Goal: Transaction & Acquisition: Book appointment/travel/reservation

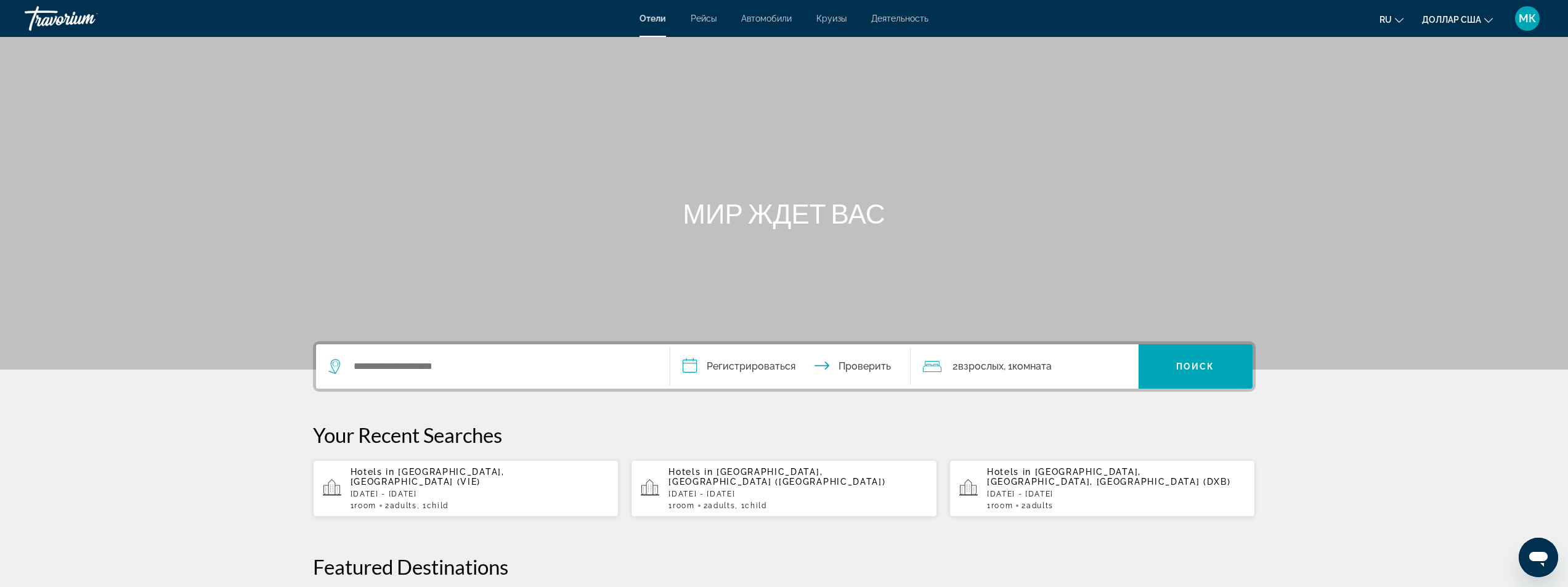
click at [424, 483] on div "Hotels in [GEOGRAPHIC_DATA], [GEOGRAPHIC_DATA] (VIE) [DATE] - [DATE] 1 Room roo…" at bounding box center [480, 488] width 259 height 43
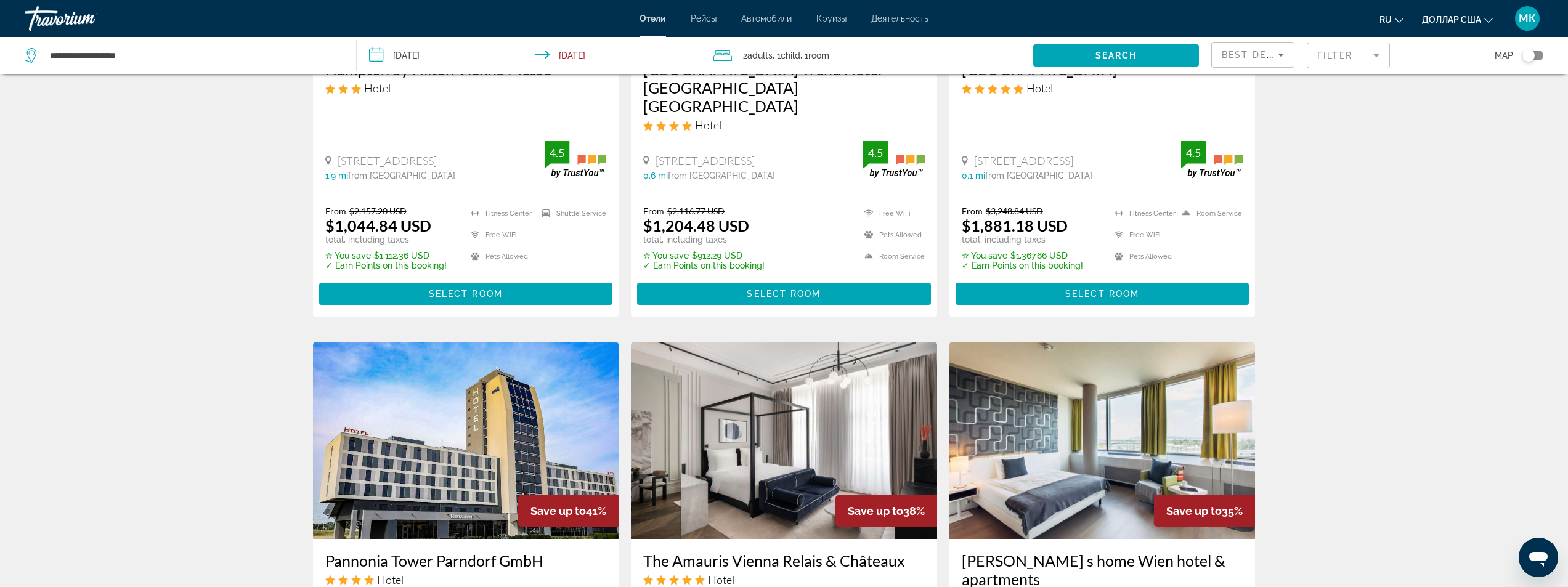
scroll to position [923, 0]
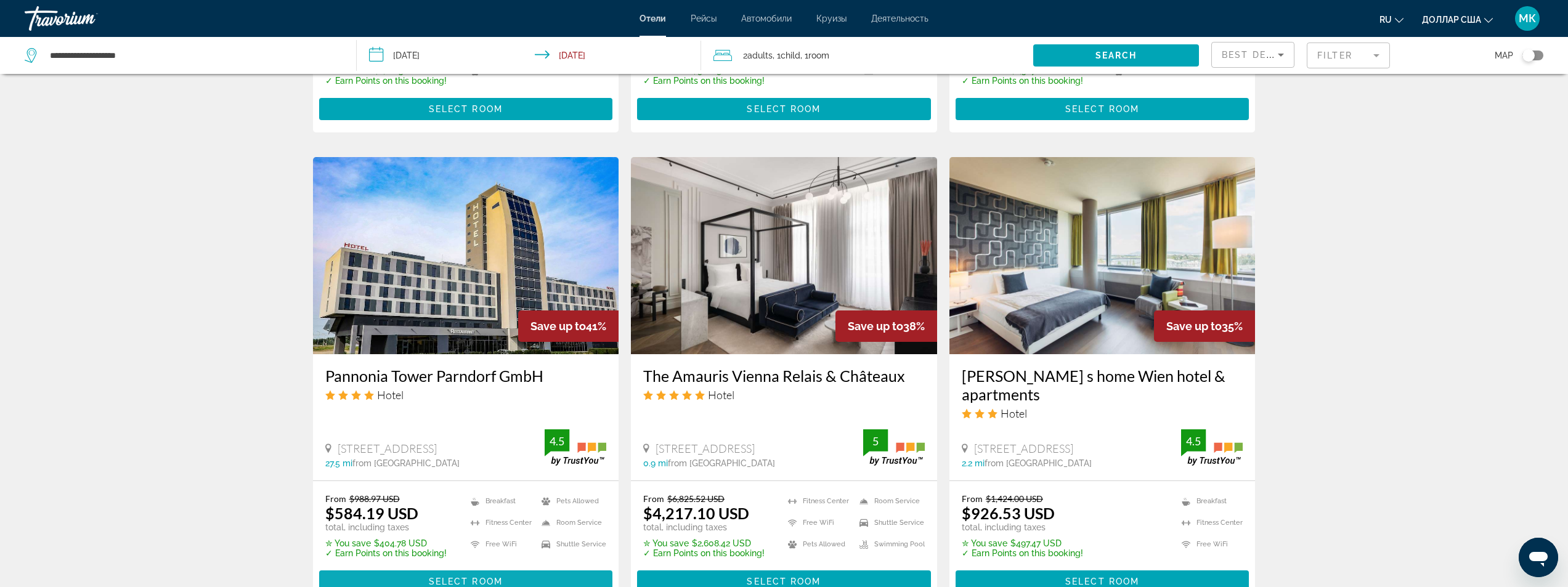
click at [478, 576] on span "Select Room" at bounding box center [466, 581] width 74 height 10
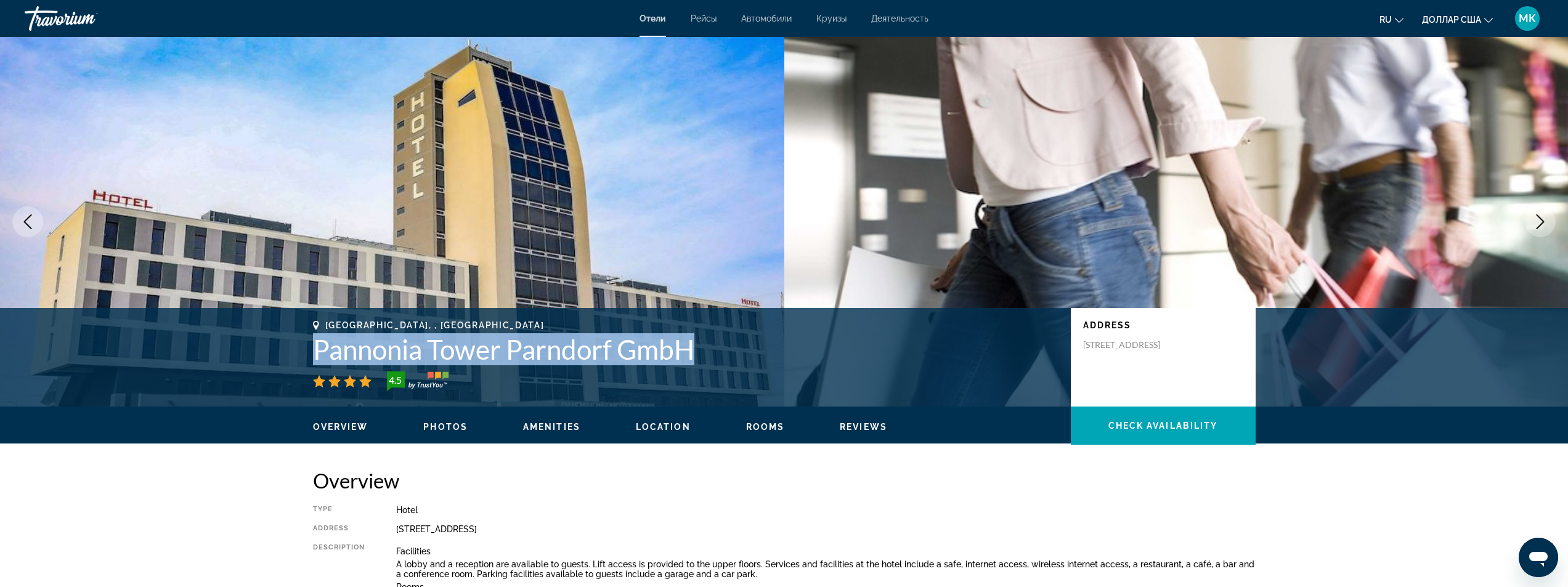
drag, startPoint x: 716, startPoint y: 346, endPoint x: 309, endPoint y: 361, distance: 407.3
click at [309, 361] on div "[GEOGRAPHIC_DATA], , [GEOGRAPHIC_DATA] Pannonia Tower Parndorf GmbH 4.5 Address…" at bounding box center [784, 357] width 992 height 74
copy h1 "Pannonia Tower Parndorf GmbH"
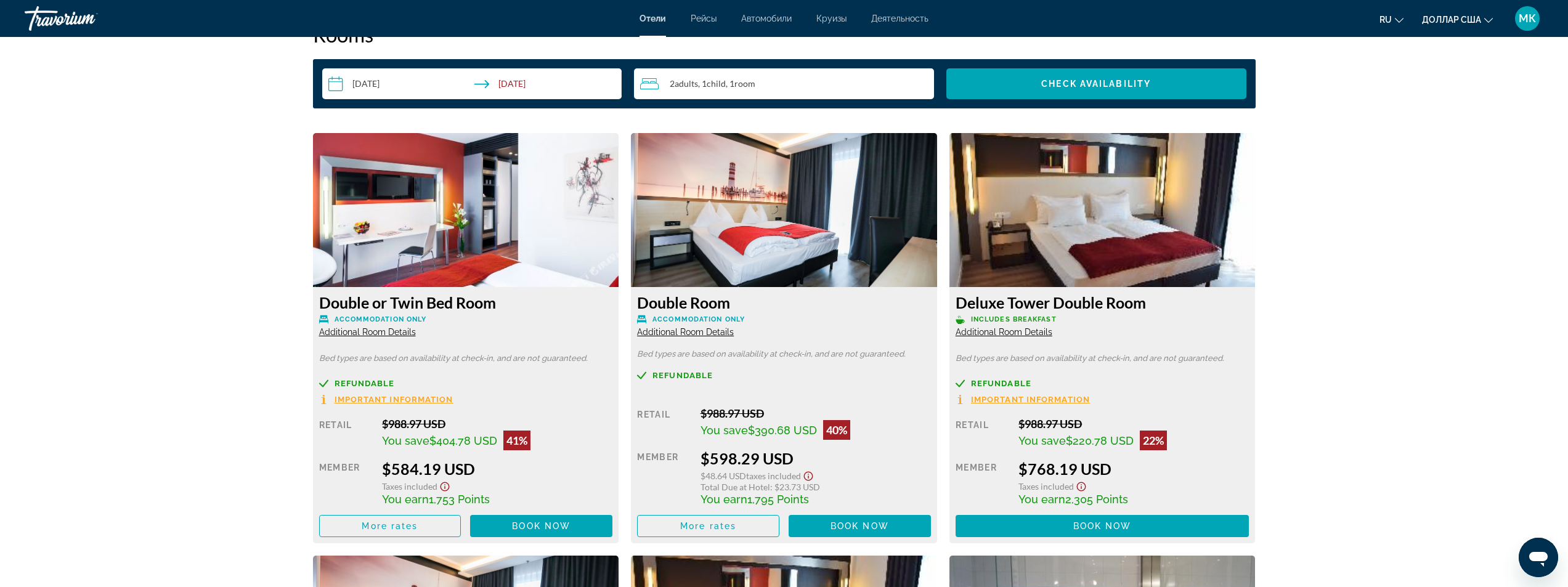
scroll to position [1662, 0]
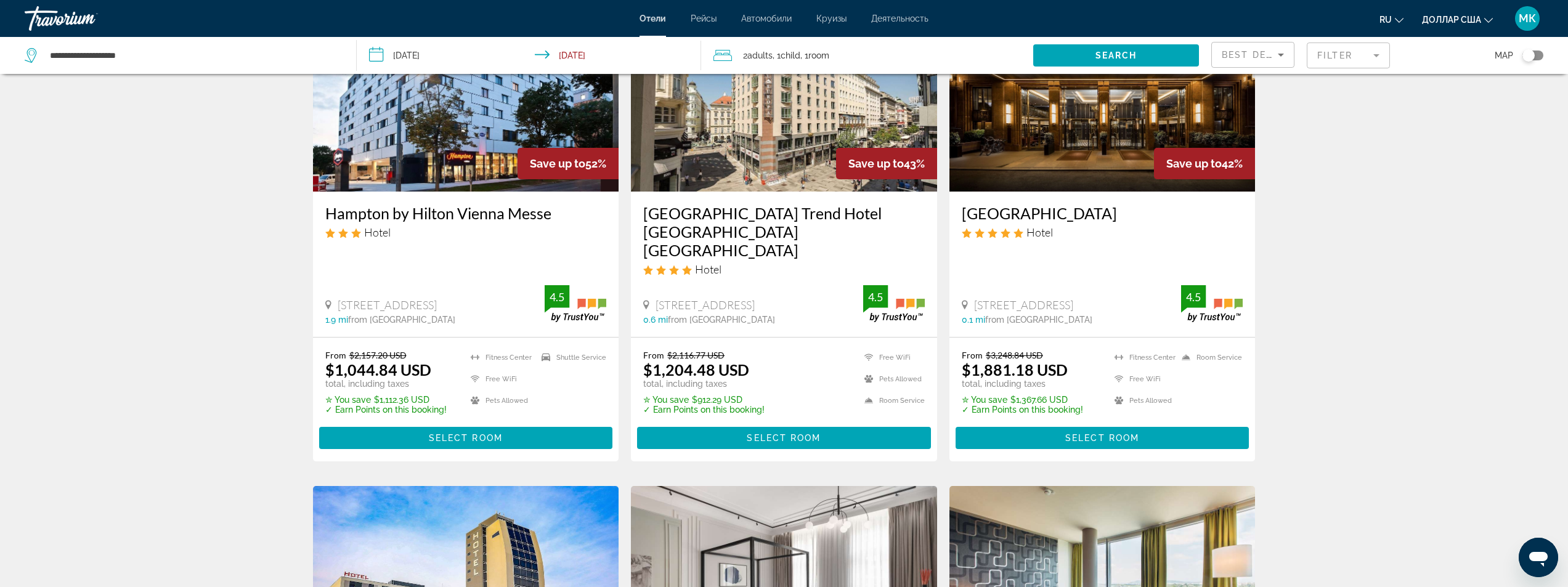
scroll to position [554, 0]
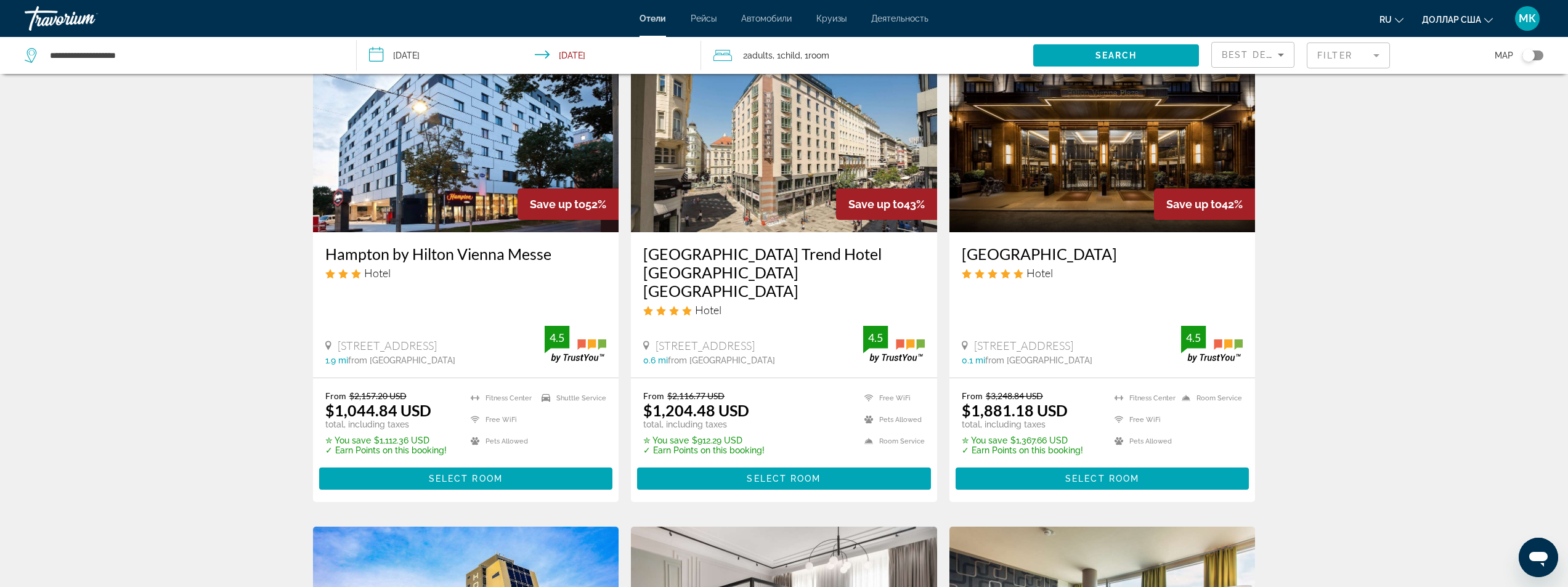
click at [1339, 57] on mat-form-field "Filter" at bounding box center [1348, 55] width 83 height 26
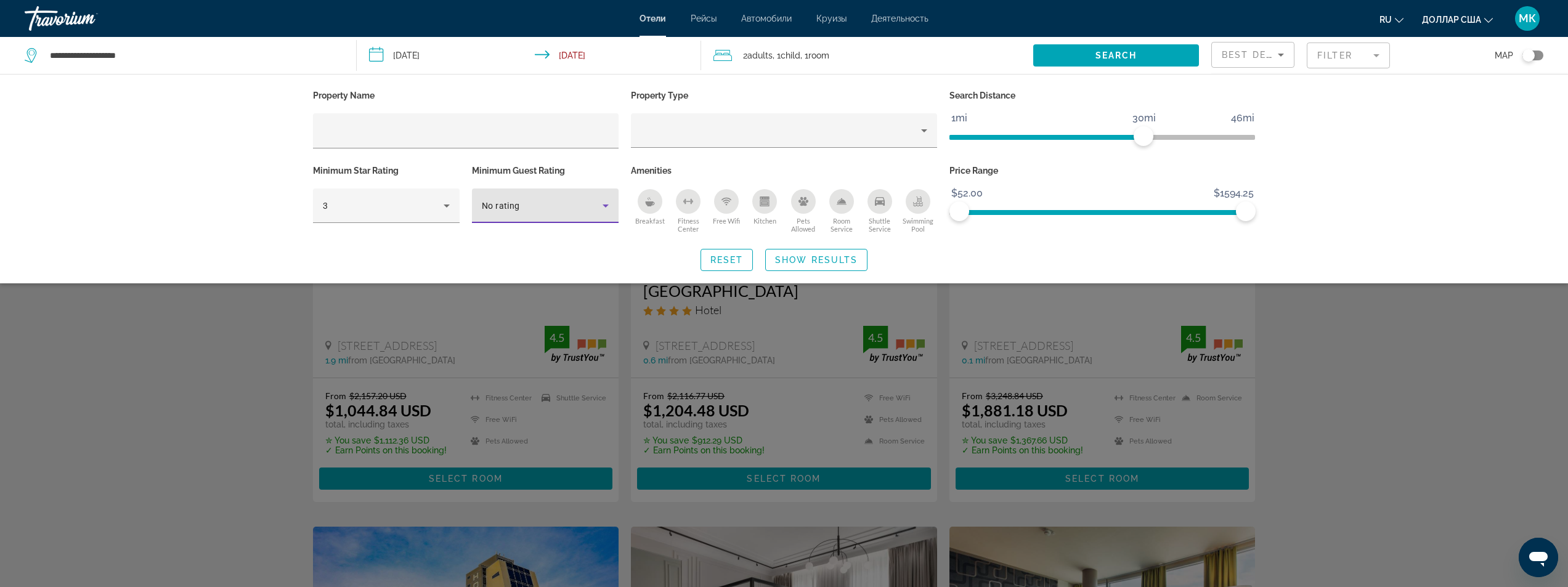
click at [559, 208] on div "No rating" at bounding box center [542, 206] width 120 height 15
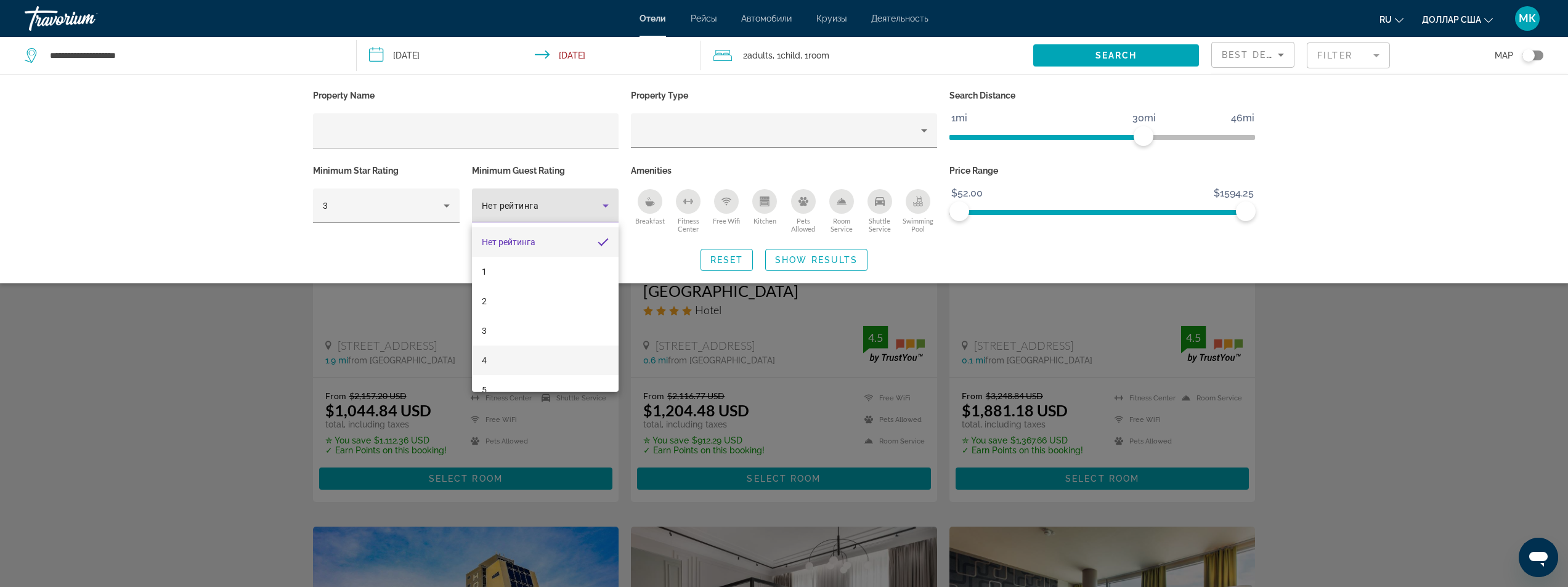
click at [519, 356] on mat-option "4" at bounding box center [545, 360] width 147 height 30
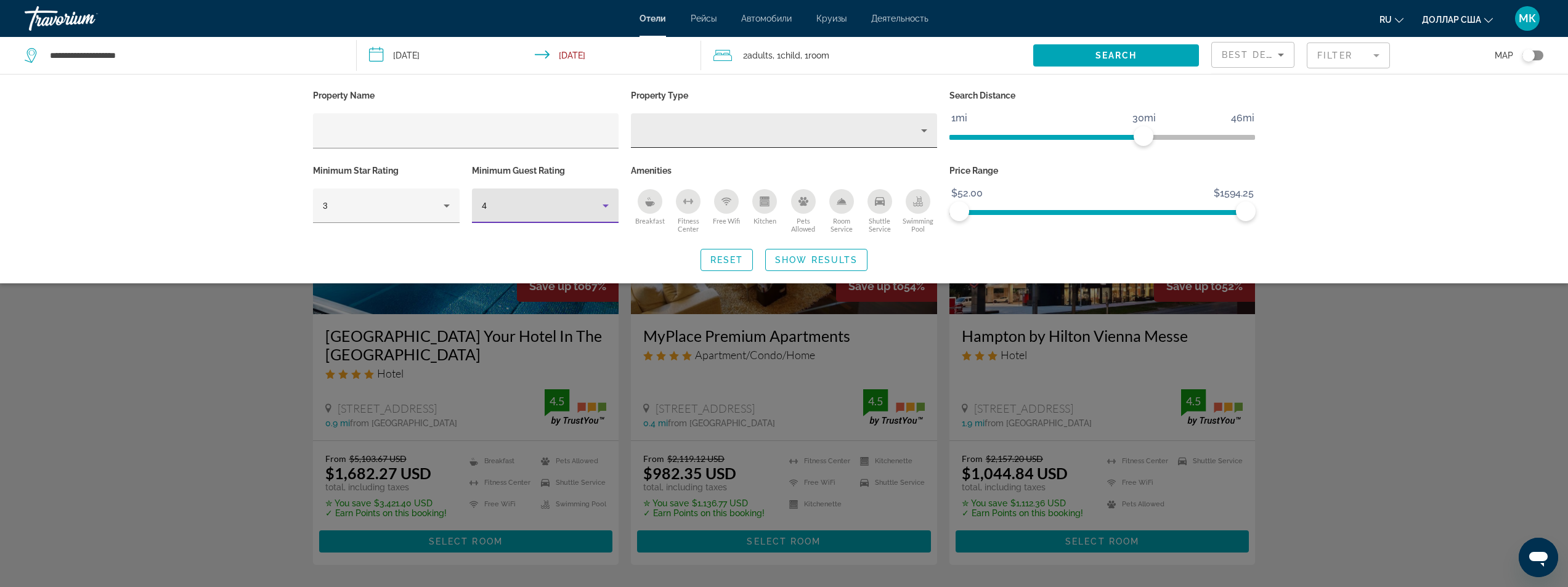
click at [693, 123] on div "Property type" at bounding box center [781, 130] width 280 height 15
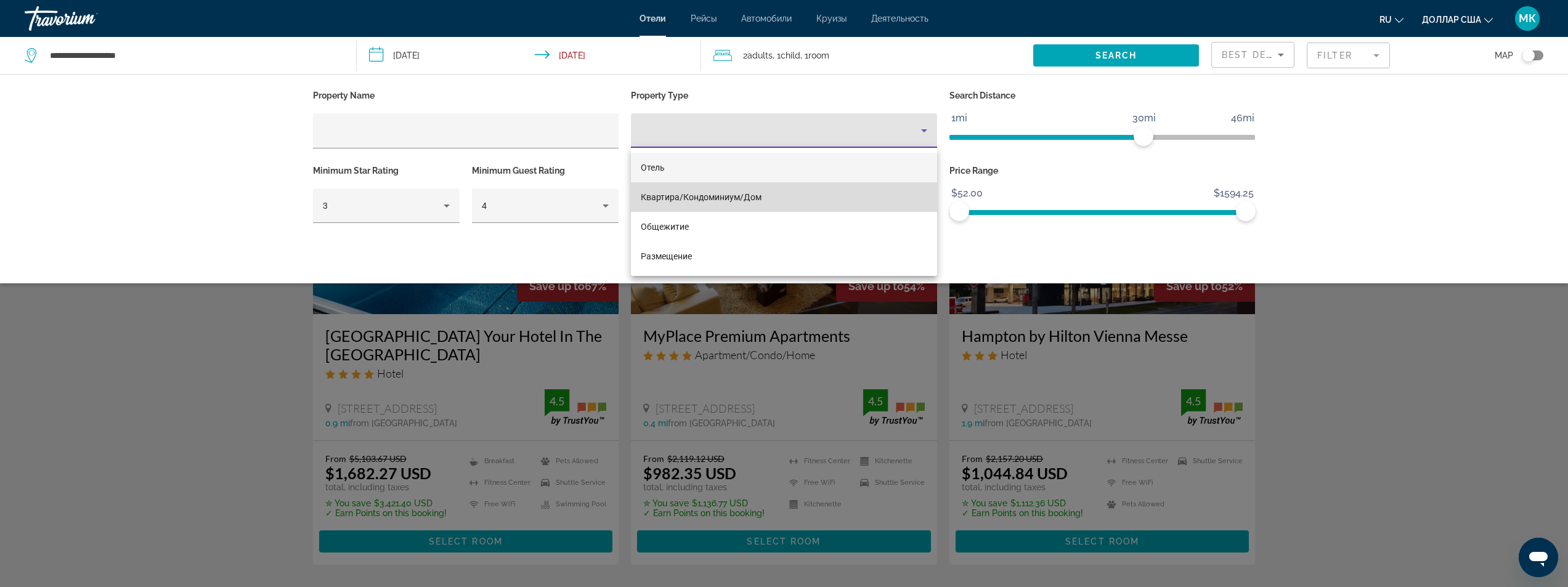
click at [702, 195] on font "Квартира/Кондоминиум/Дом" at bounding box center [701, 197] width 120 height 10
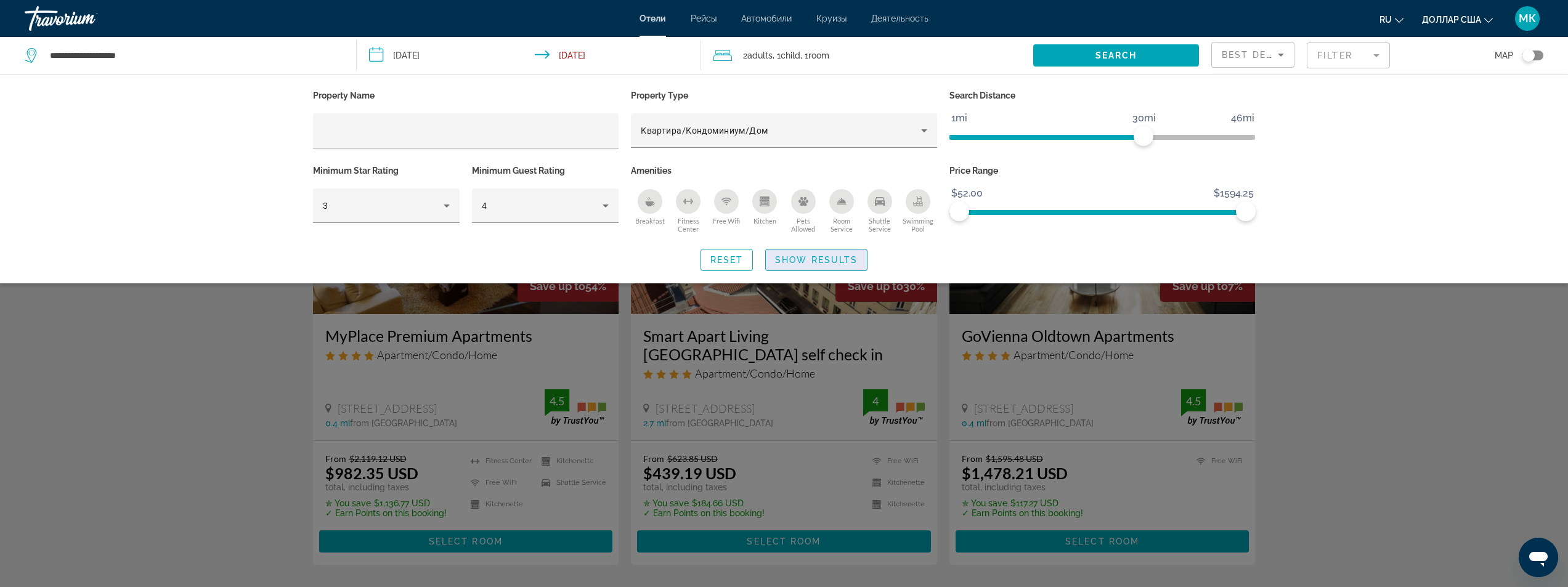
click at [825, 255] on span "Show Results" at bounding box center [816, 260] width 82 height 10
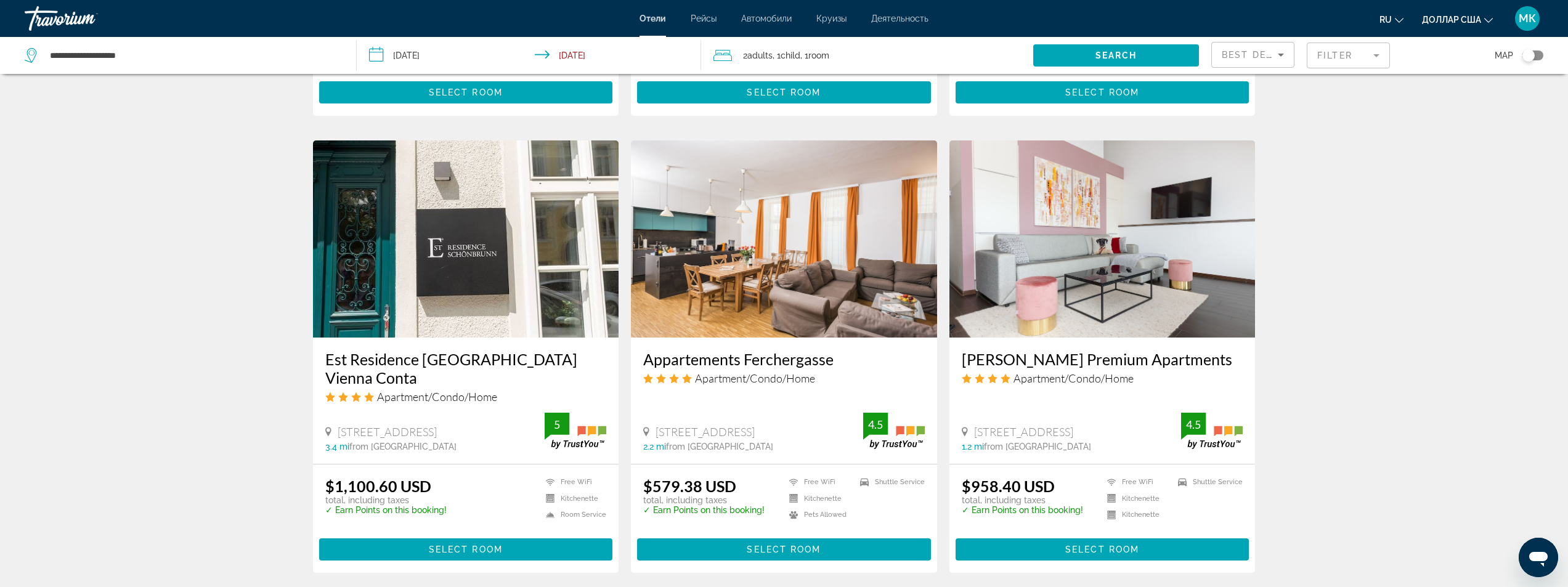
scroll to position [1534, 0]
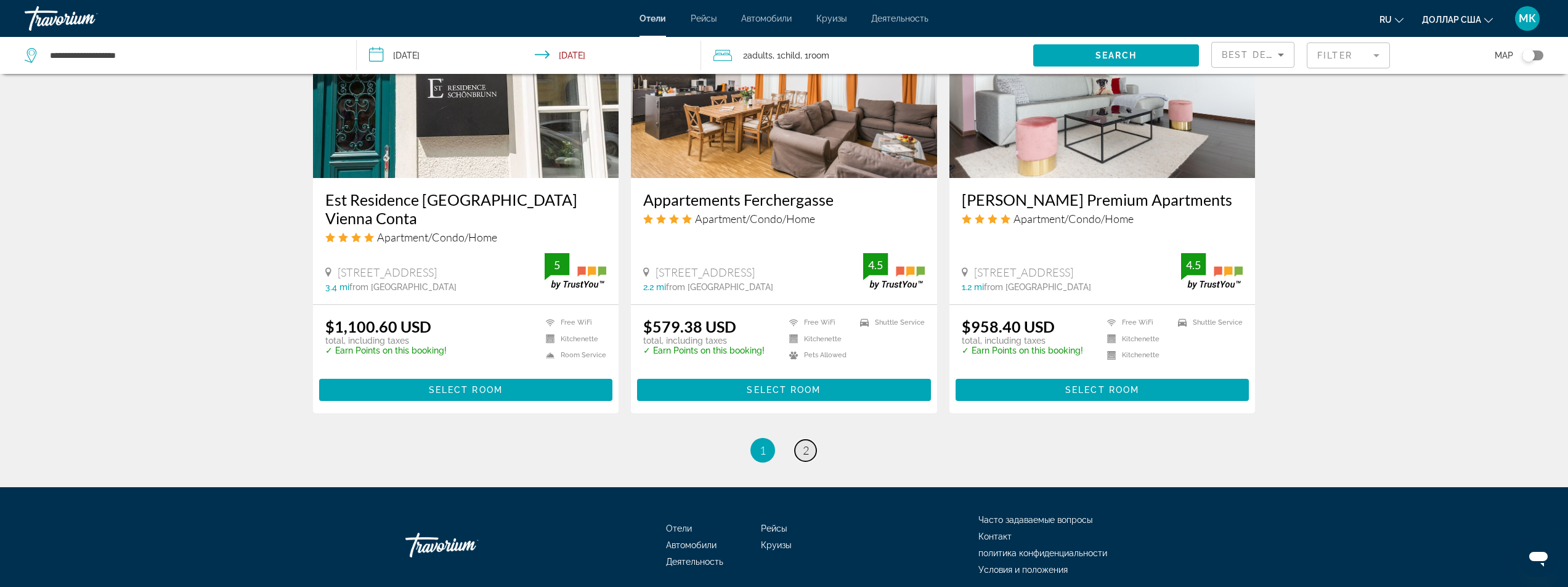
click at [804, 443] on span "2" at bounding box center [806, 450] width 6 height 13
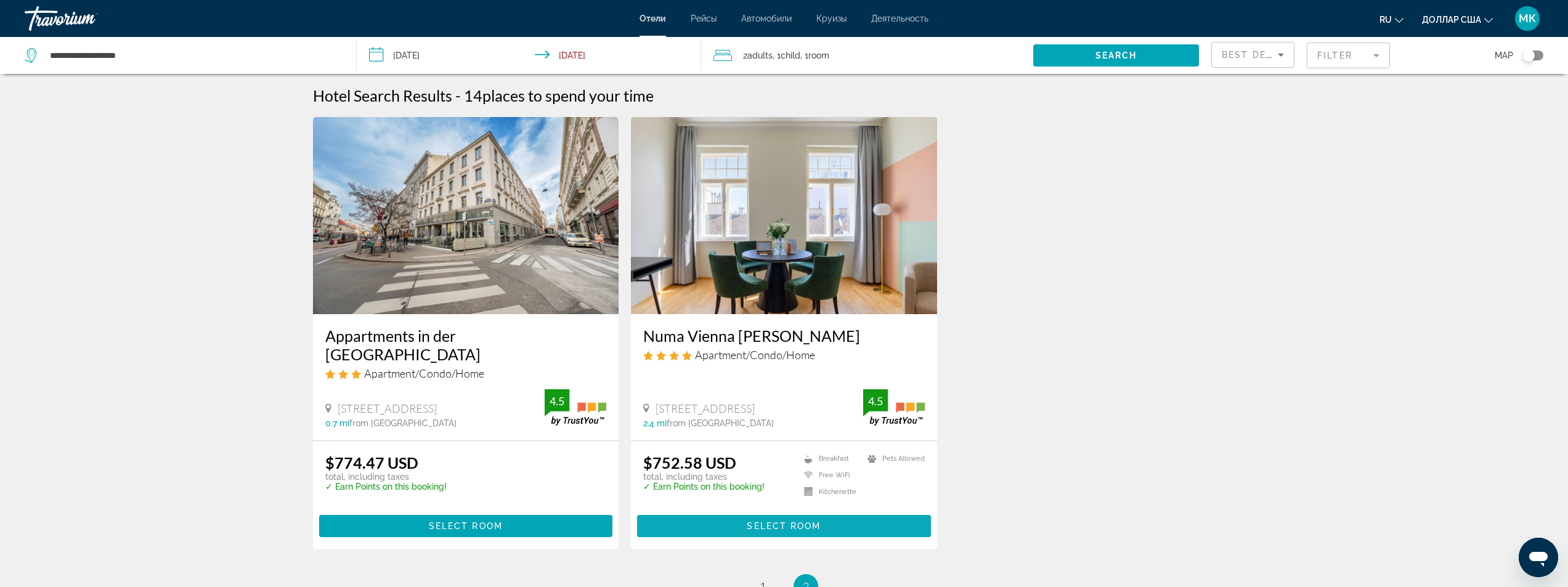
click at [773, 521] on span "Select Room" at bounding box center [783, 526] width 74 height 10
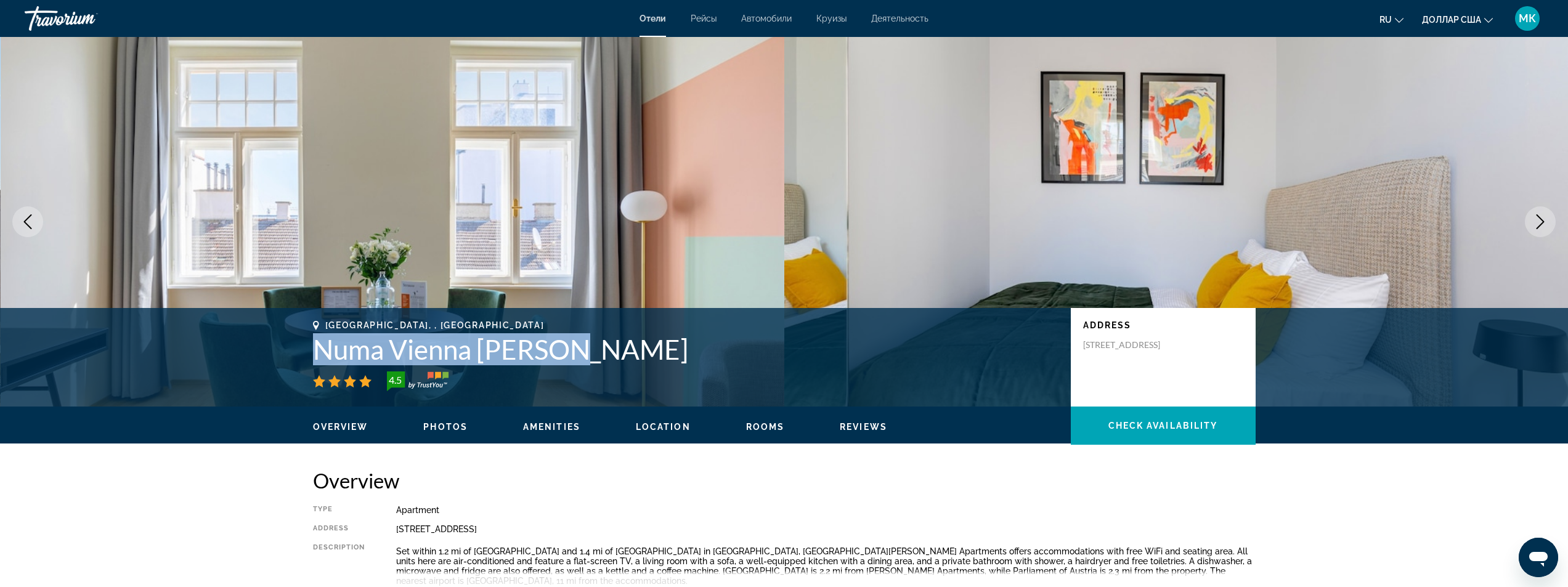
drag, startPoint x: 567, startPoint y: 351, endPoint x: 345, endPoint y: 352, distance: 222.0
click at [322, 352] on h1 "Numa Vienna [PERSON_NAME]" at bounding box center [685, 348] width 745 height 32
copy h1 "Numa Vienna [PERSON_NAME]"
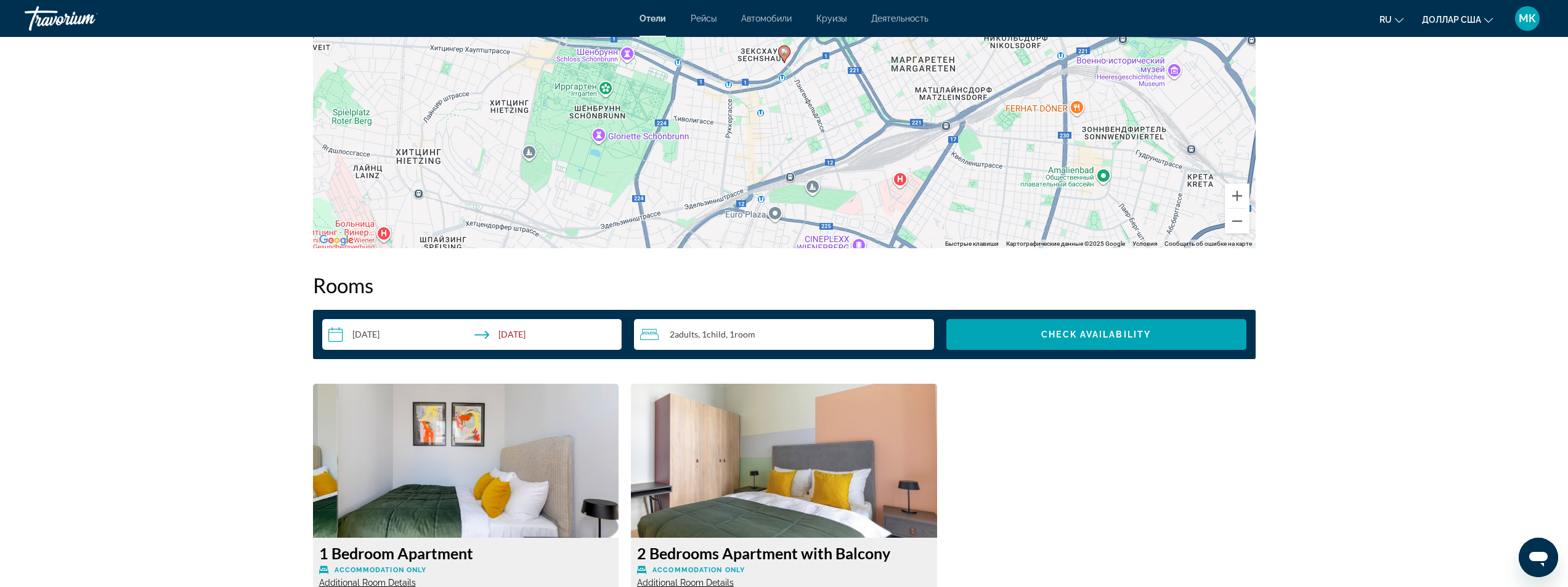
scroll to position [1293, 0]
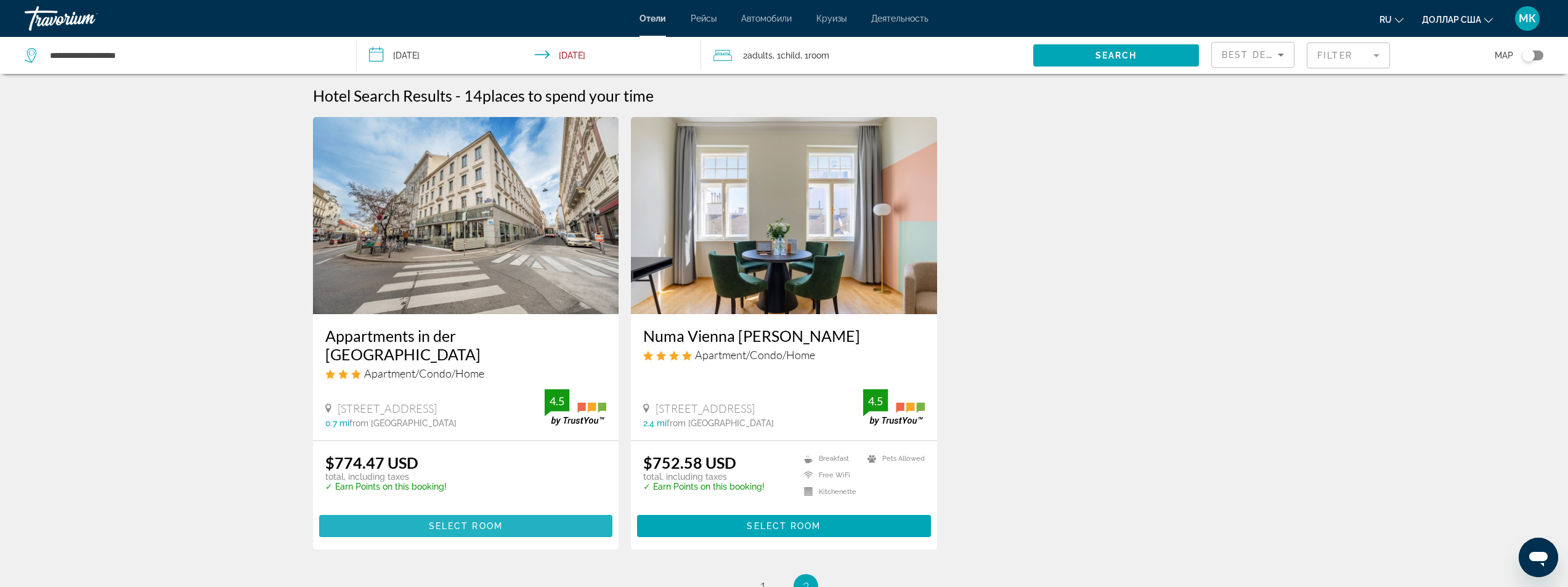
click at [448, 521] on span "Select Room" at bounding box center [466, 526] width 74 height 10
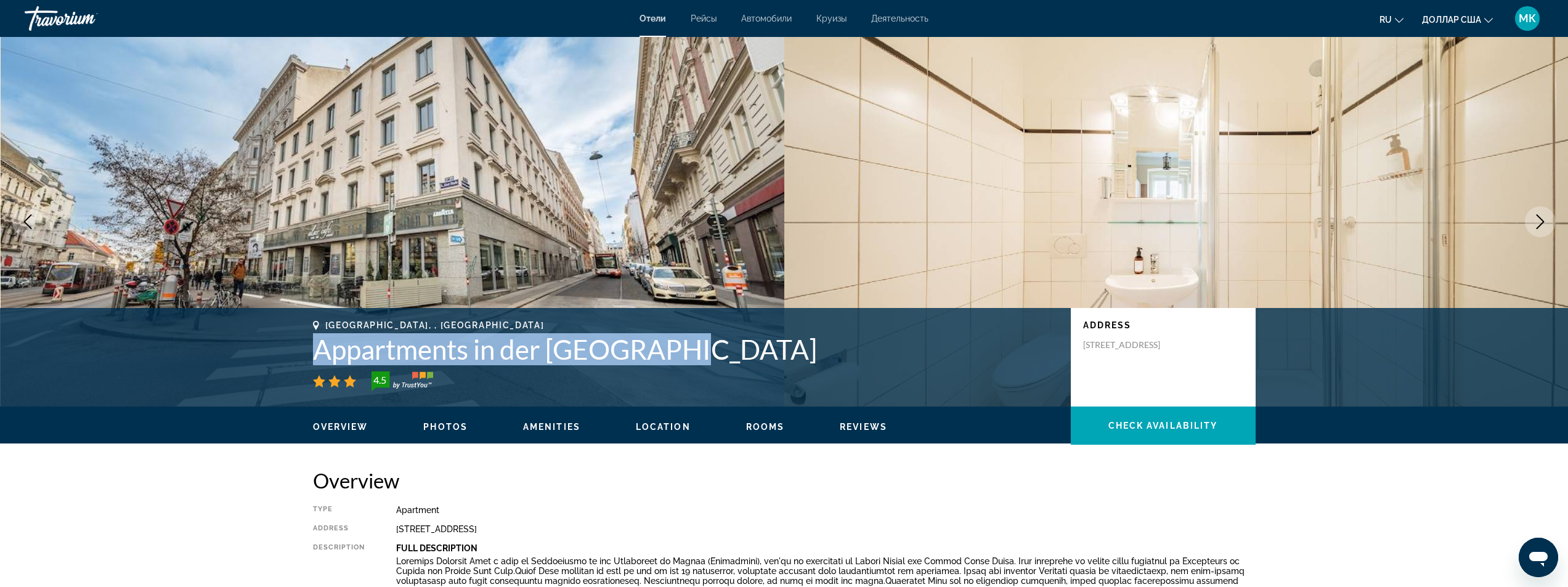
drag, startPoint x: 670, startPoint y: 345, endPoint x: 332, endPoint y: 353, distance: 338.1
click at [317, 349] on h1 "Appartments in der [GEOGRAPHIC_DATA]" at bounding box center [685, 348] width 745 height 32
copy h1 "Appartments in der [GEOGRAPHIC_DATA]"
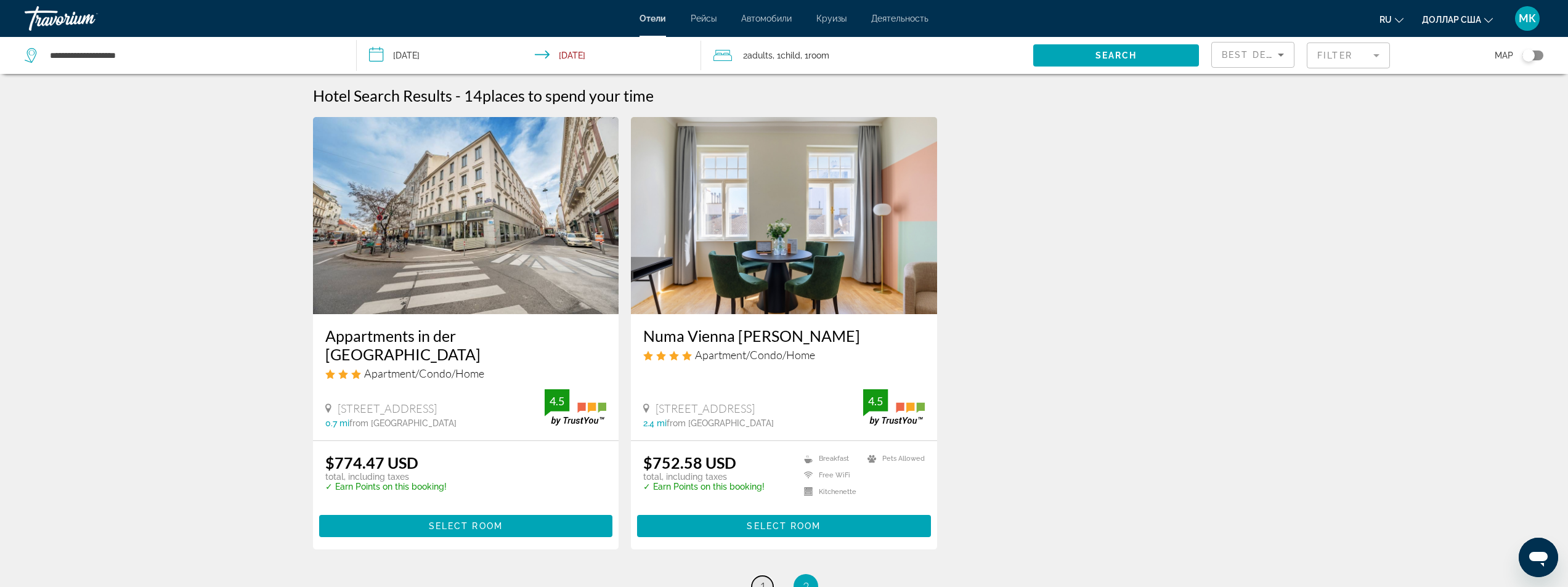
click at [759, 576] on link "page 1" at bounding box center [762, 586] width 22 height 22
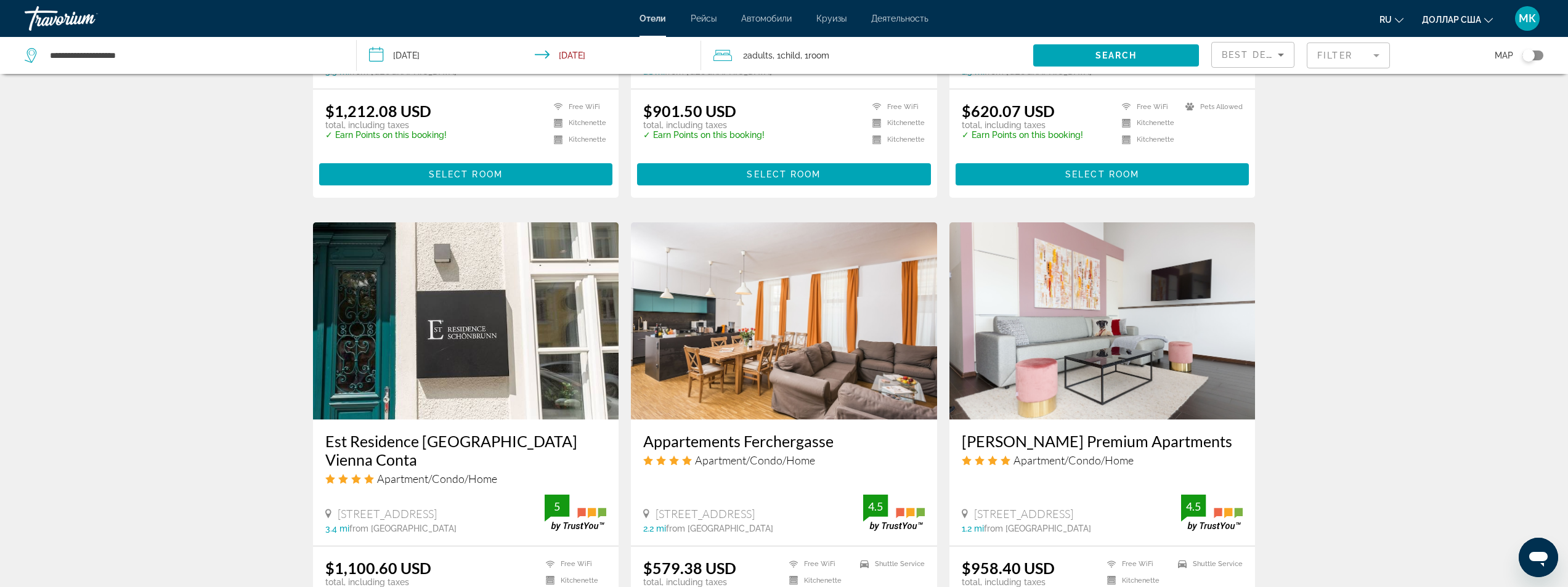
scroll to position [1477, 0]
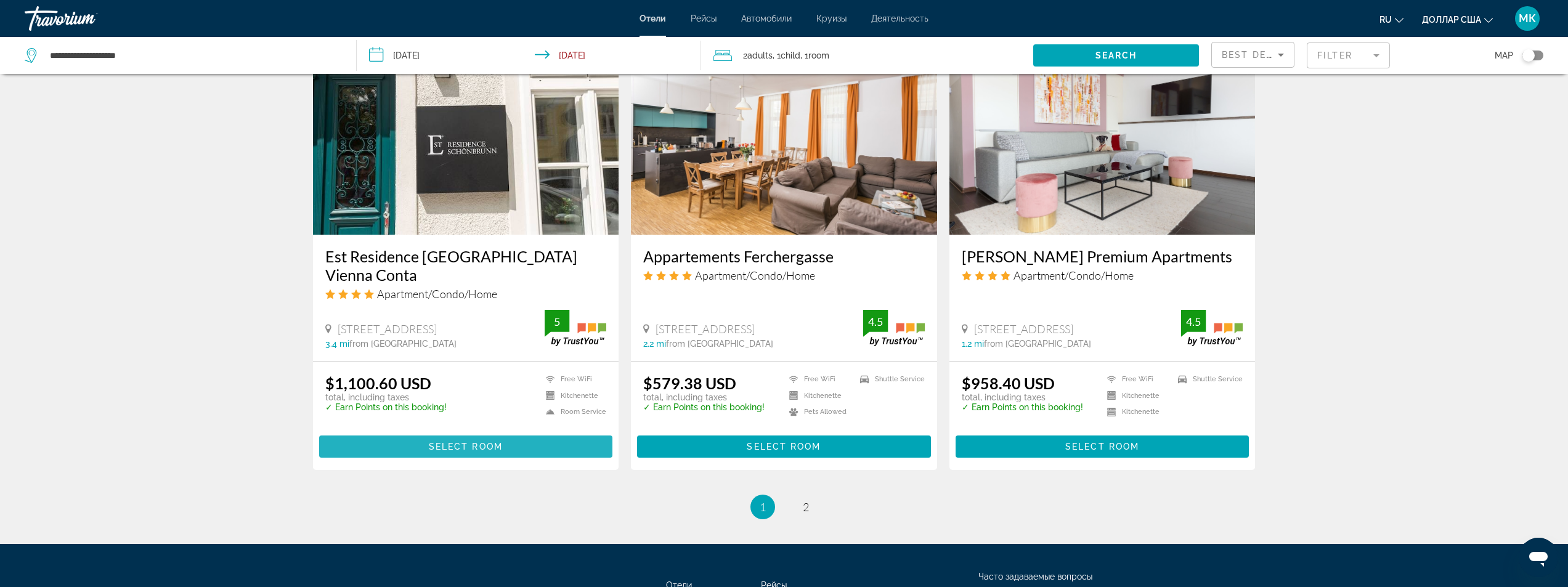
click at [434, 441] on span "Select Room" at bounding box center [466, 446] width 74 height 10
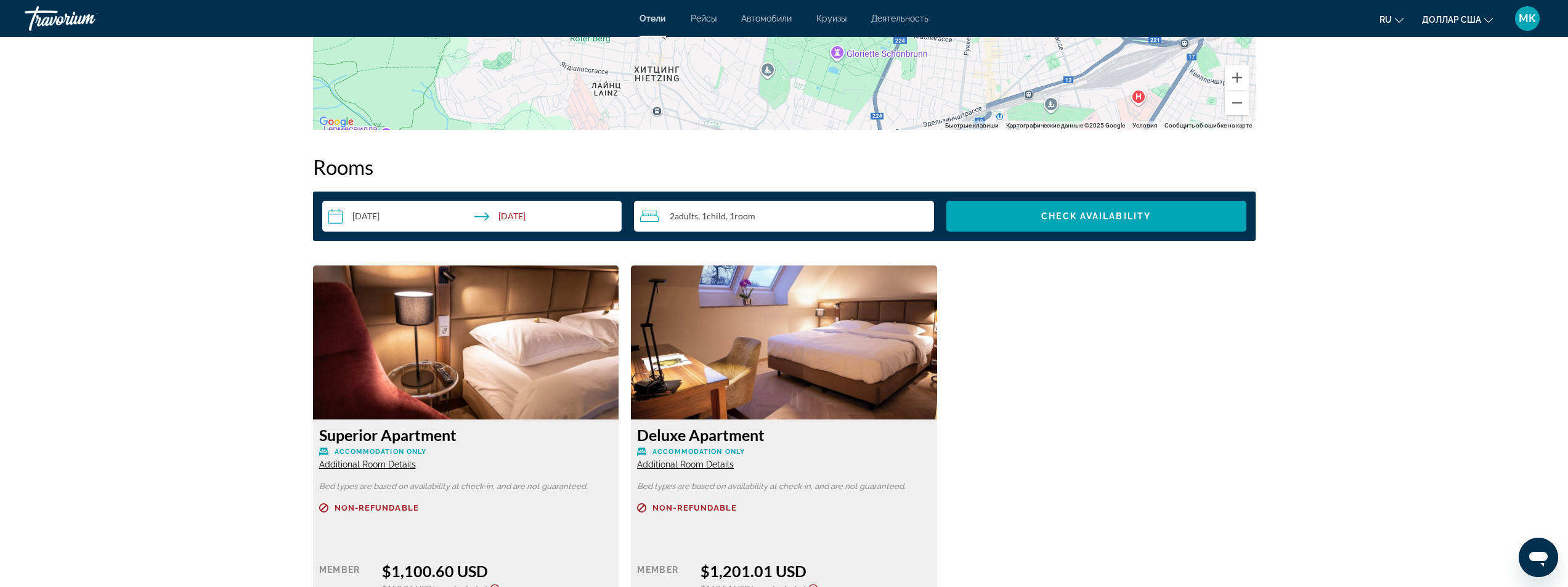
scroll to position [1662, 0]
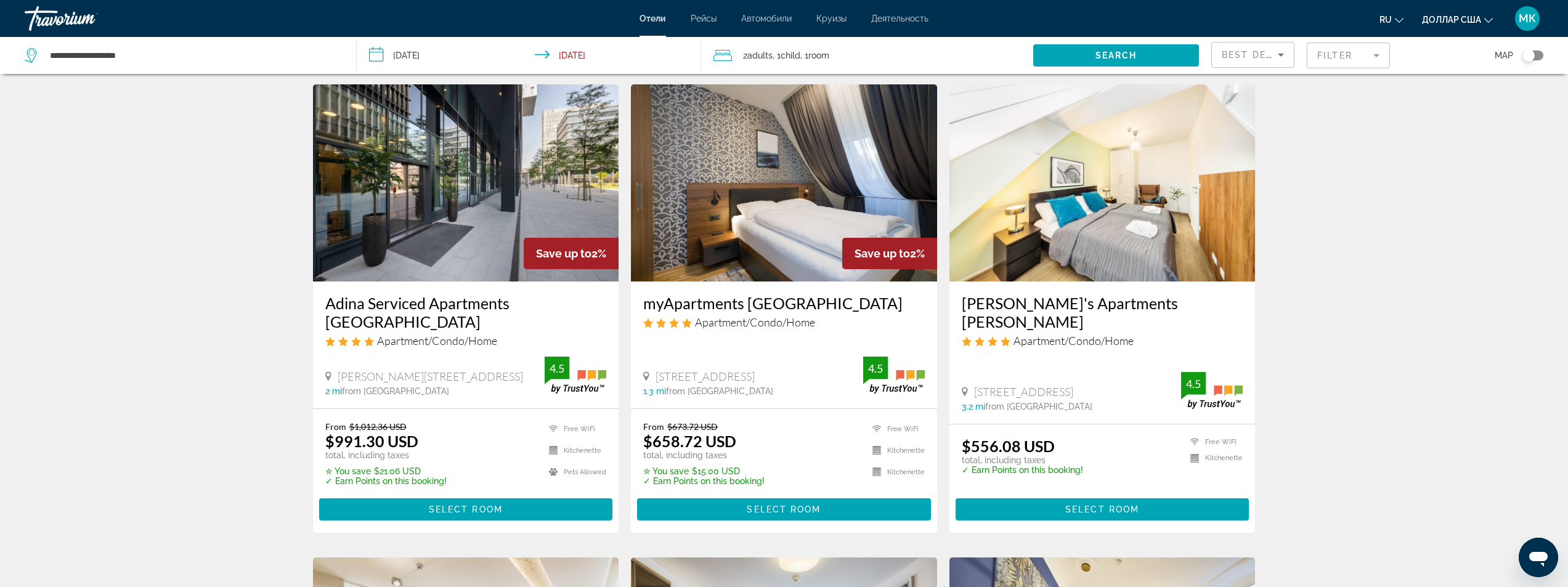
scroll to position [554, 0]
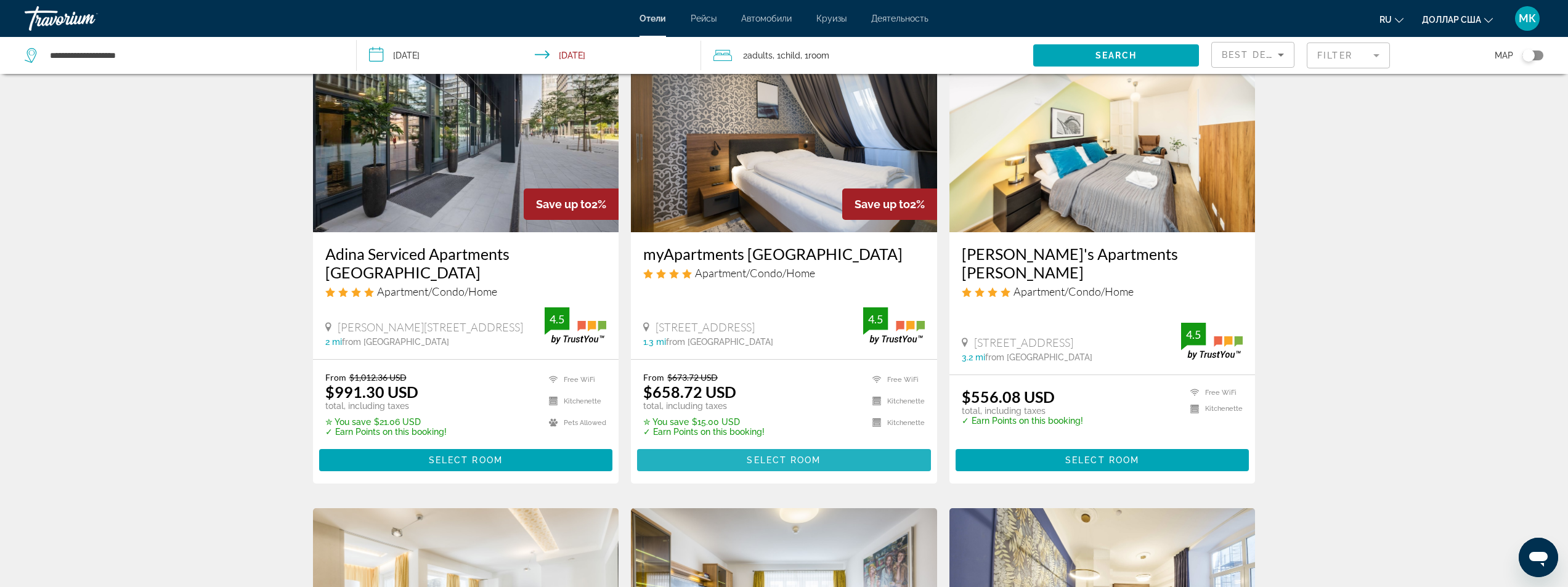
click at [745, 445] on span "Основное содержание" at bounding box center [783, 460] width 294 height 30
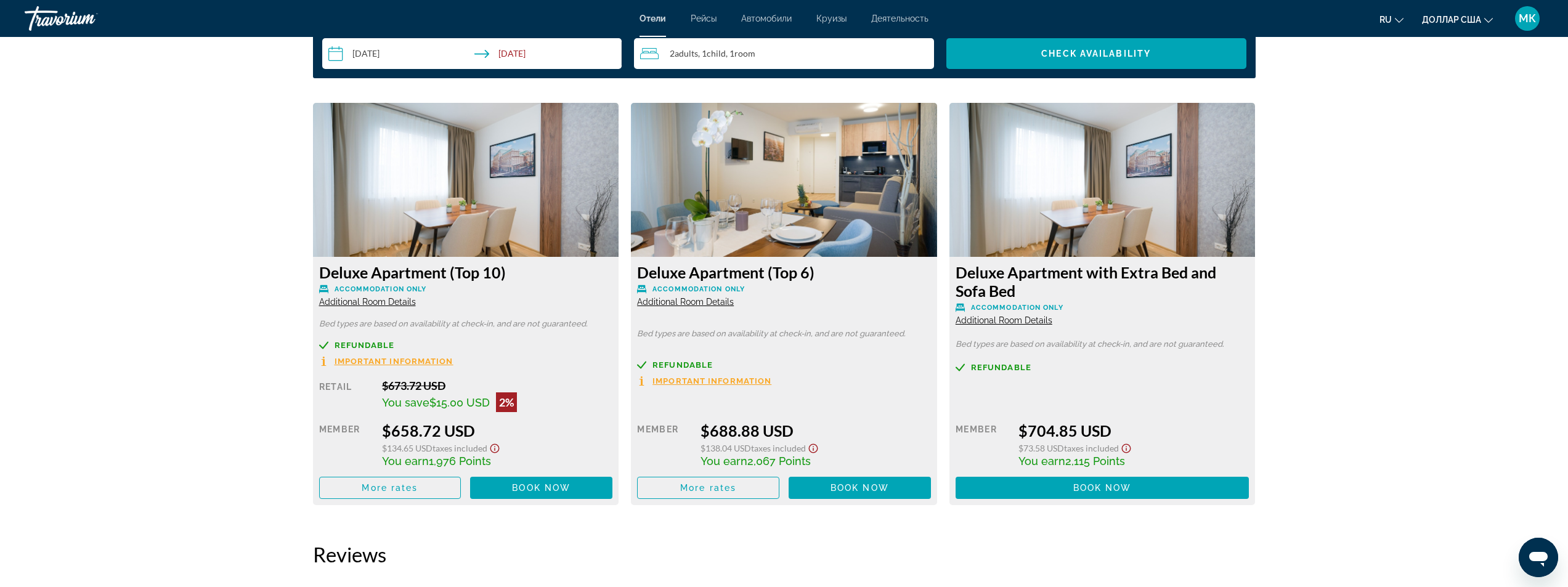
scroll to position [1662, 0]
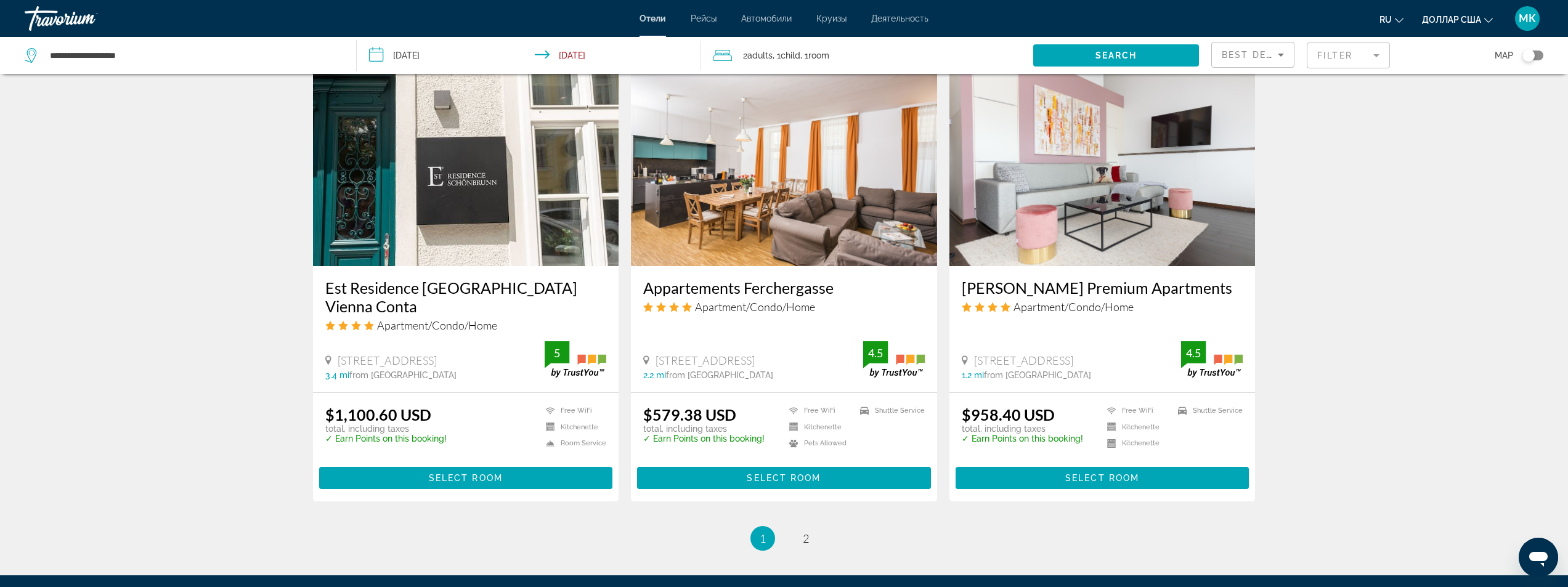
scroll to position [1477, 0]
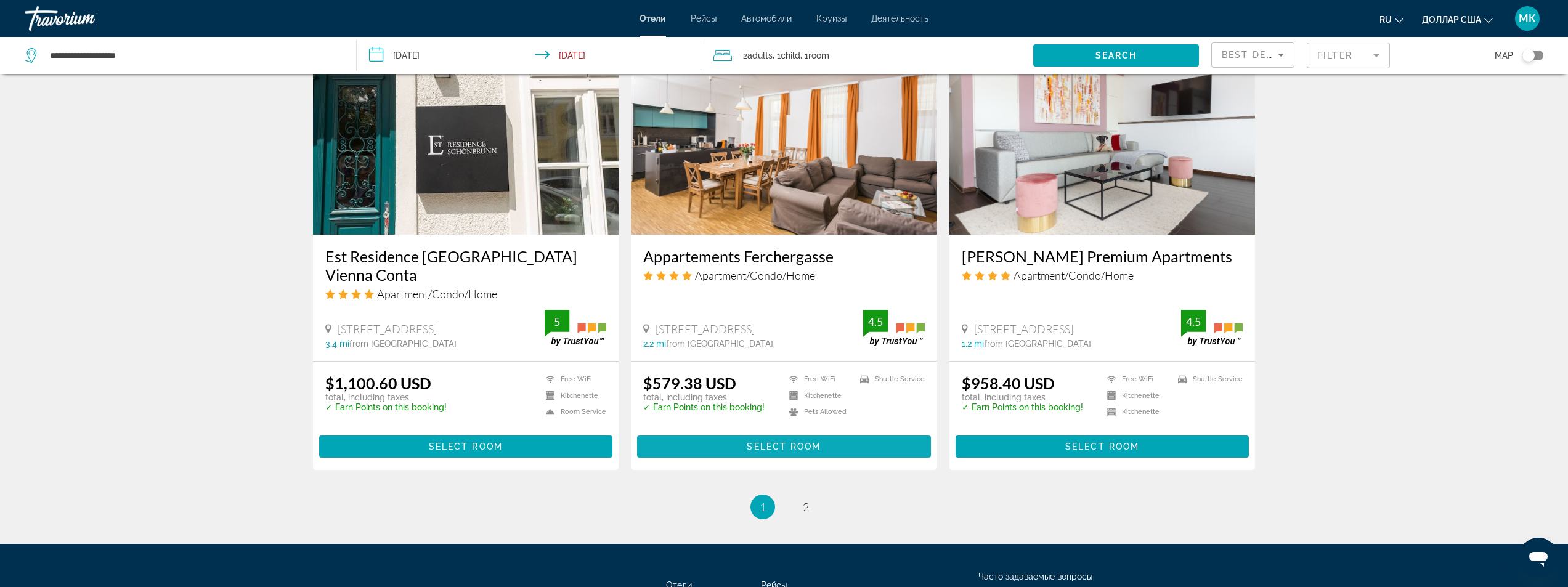
click at [728, 431] on span "Основное содержание" at bounding box center [783, 446] width 294 height 30
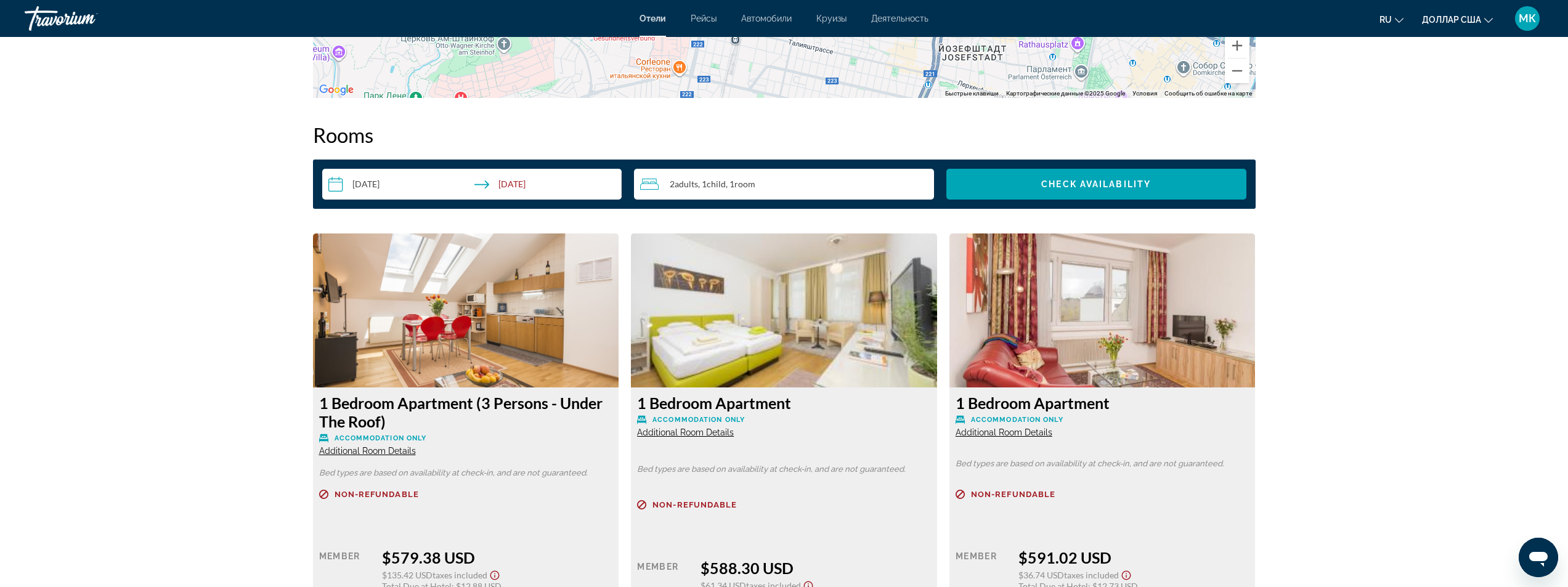
scroll to position [1477, 0]
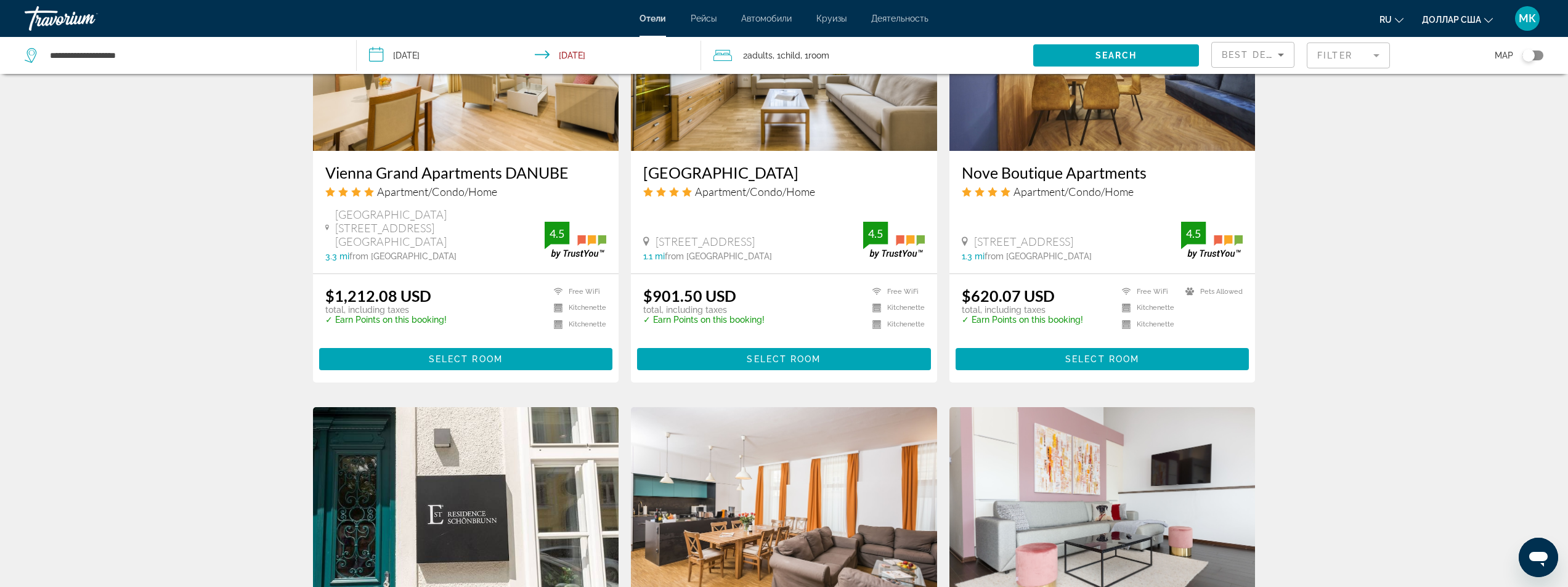
scroll to position [923, 0]
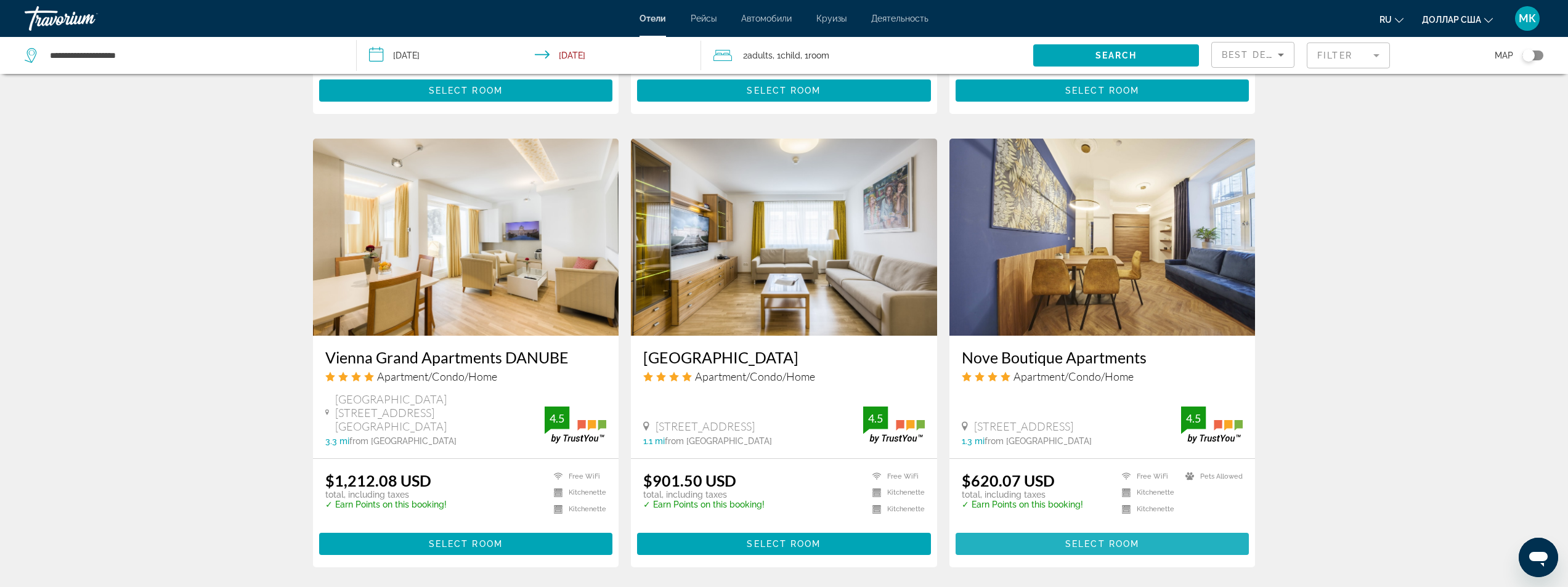
click at [1072, 529] on span "Основное содержание" at bounding box center [1102, 543] width 294 height 30
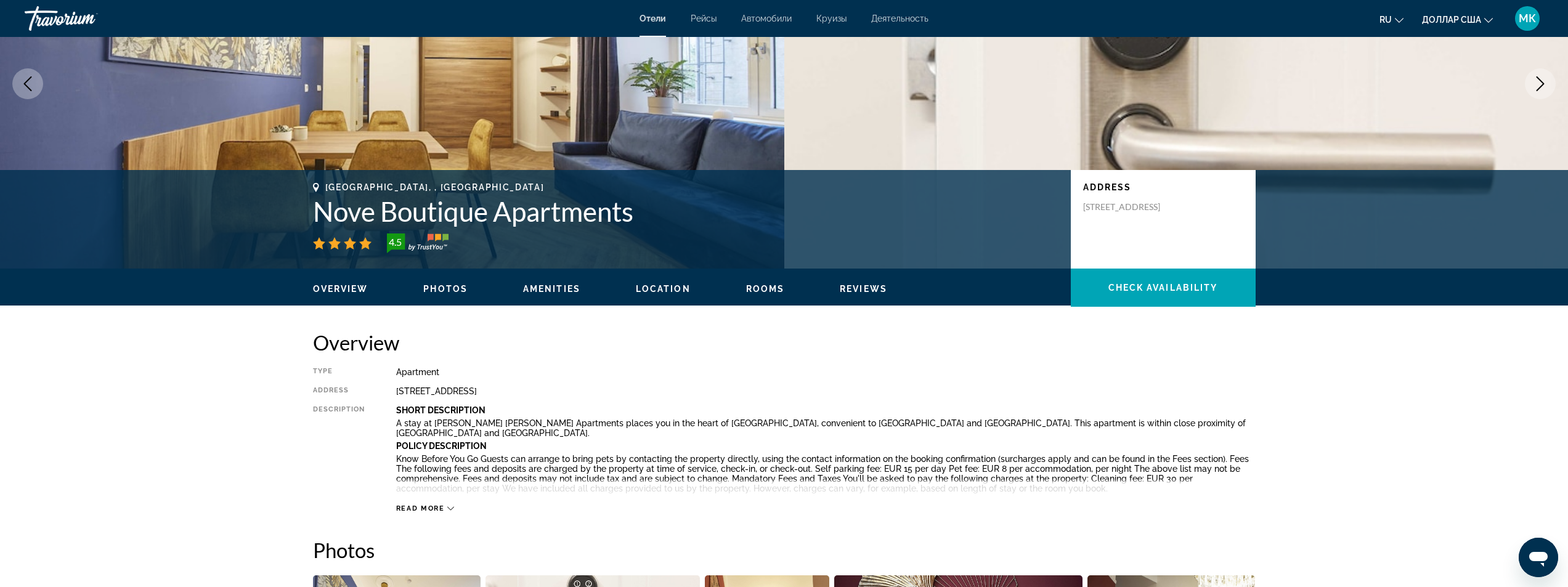
scroll to position [135, 0]
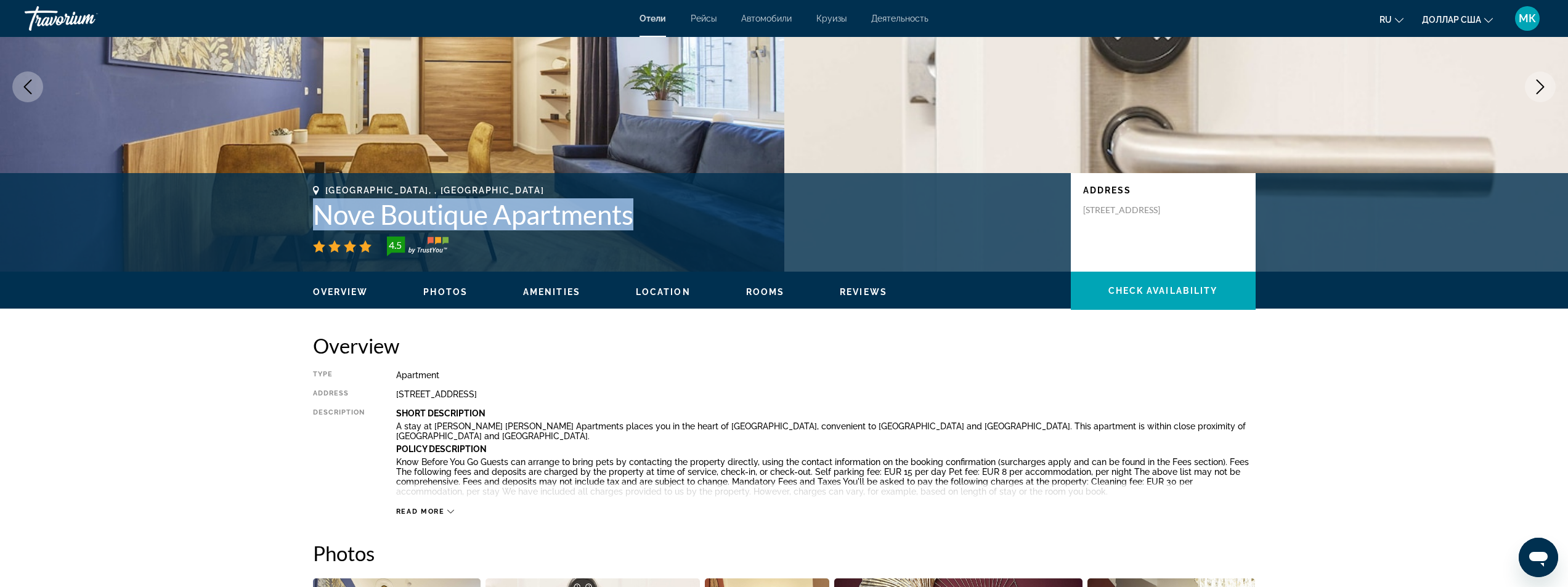
drag, startPoint x: 640, startPoint y: 215, endPoint x: 307, endPoint y: 225, distance: 333.2
click at [307, 225] on div "[GEOGRAPHIC_DATA], , [GEOGRAPHIC_DATA] Nove Boutique Apartments 4.5 Address [ST…" at bounding box center [784, 222] width 992 height 74
copy h1 "Nove Boutique Apartments"
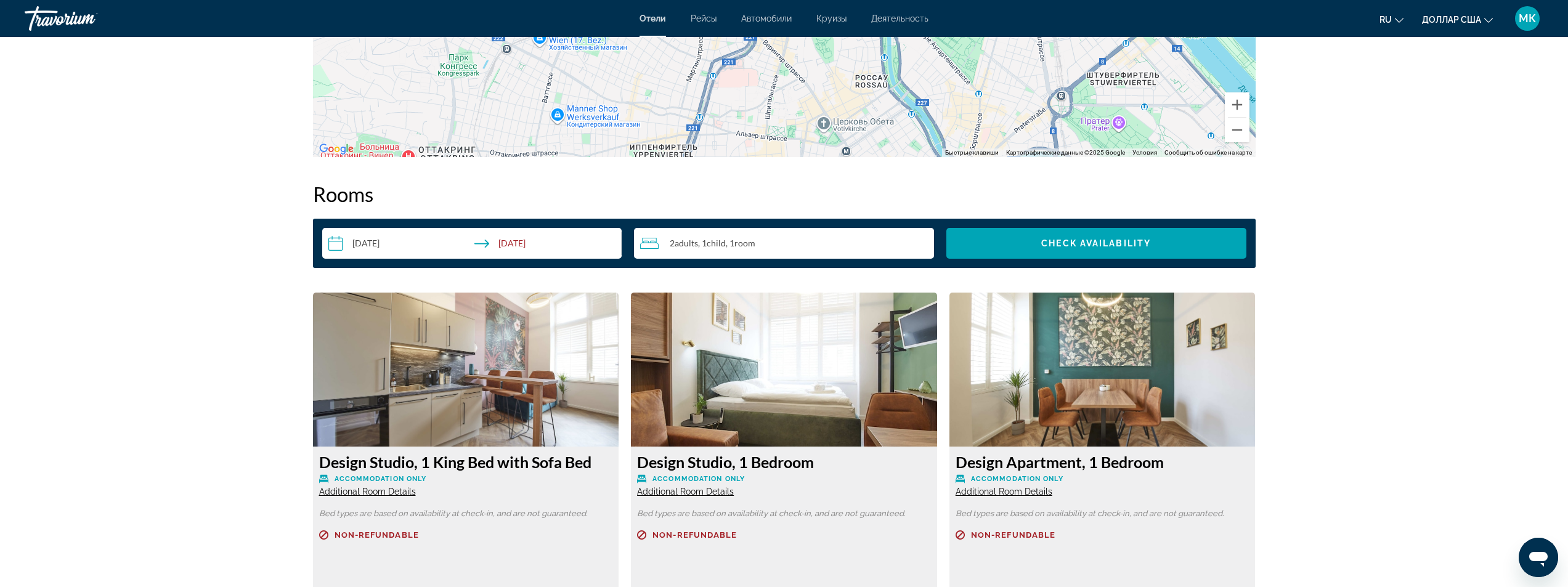
scroll to position [1427, 0]
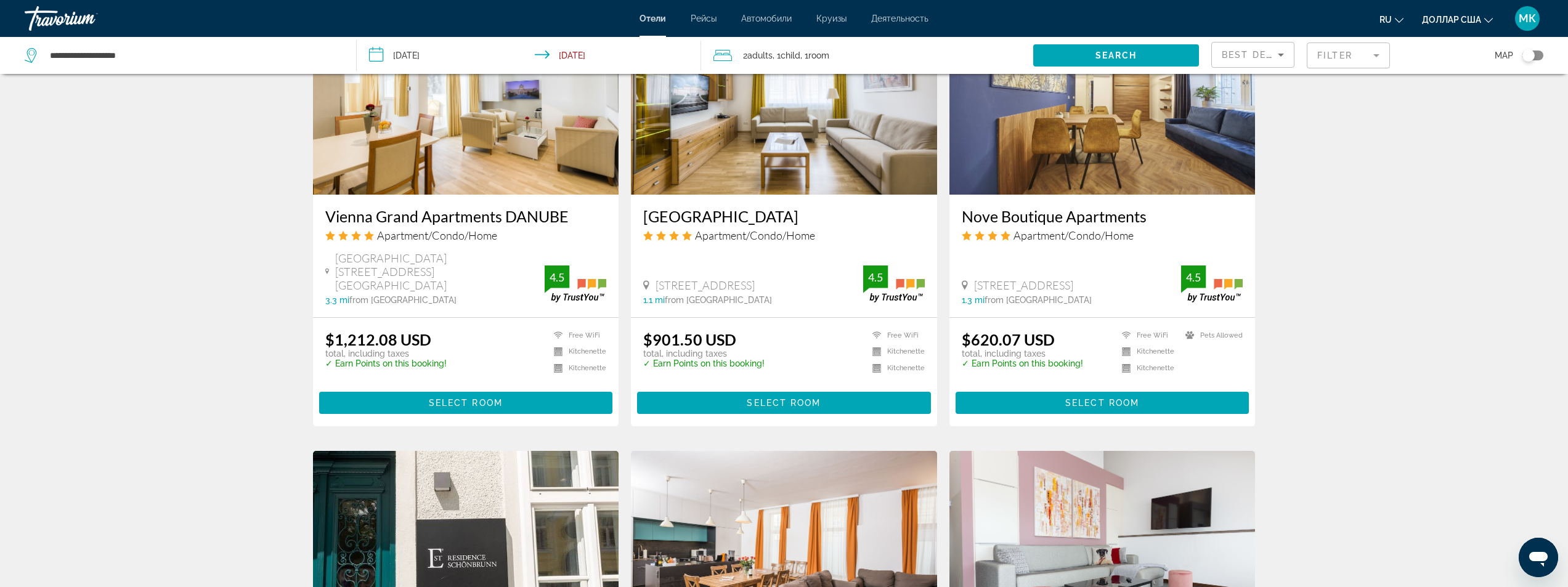
scroll to position [923, 0]
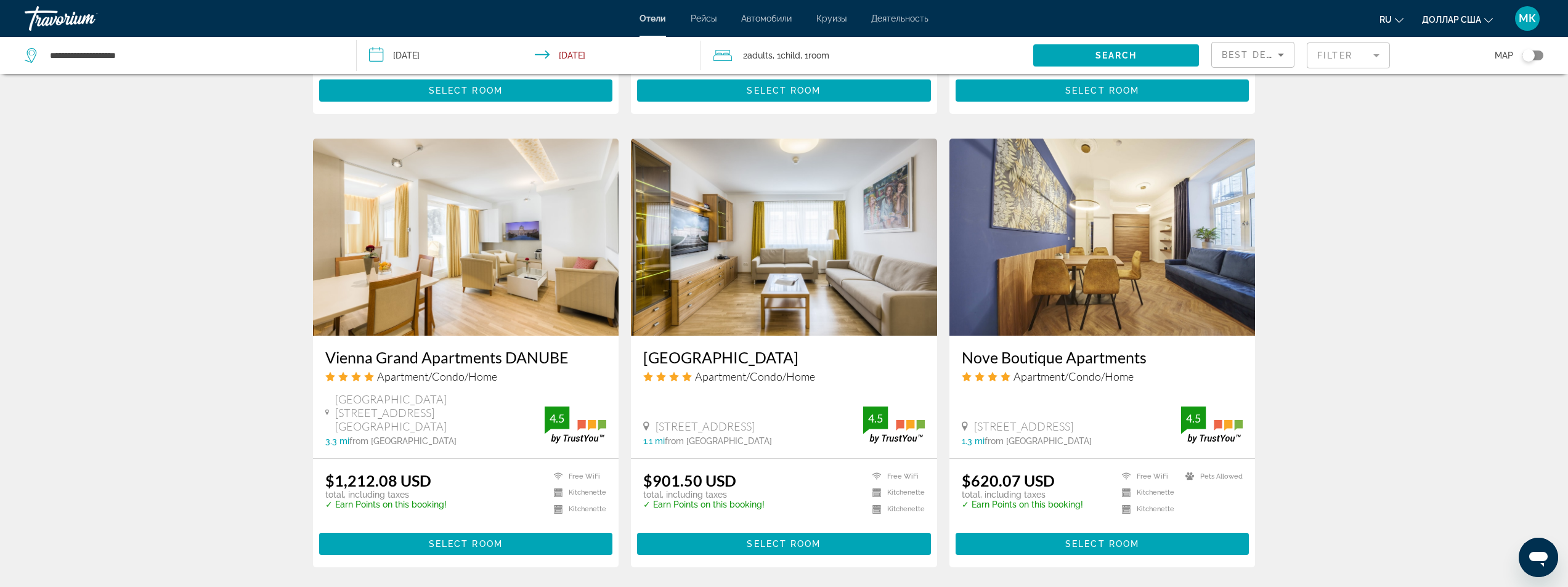
click at [1339, 52] on mat-form-field "Filter" at bounding box center [1348, 55] width 83 height 26
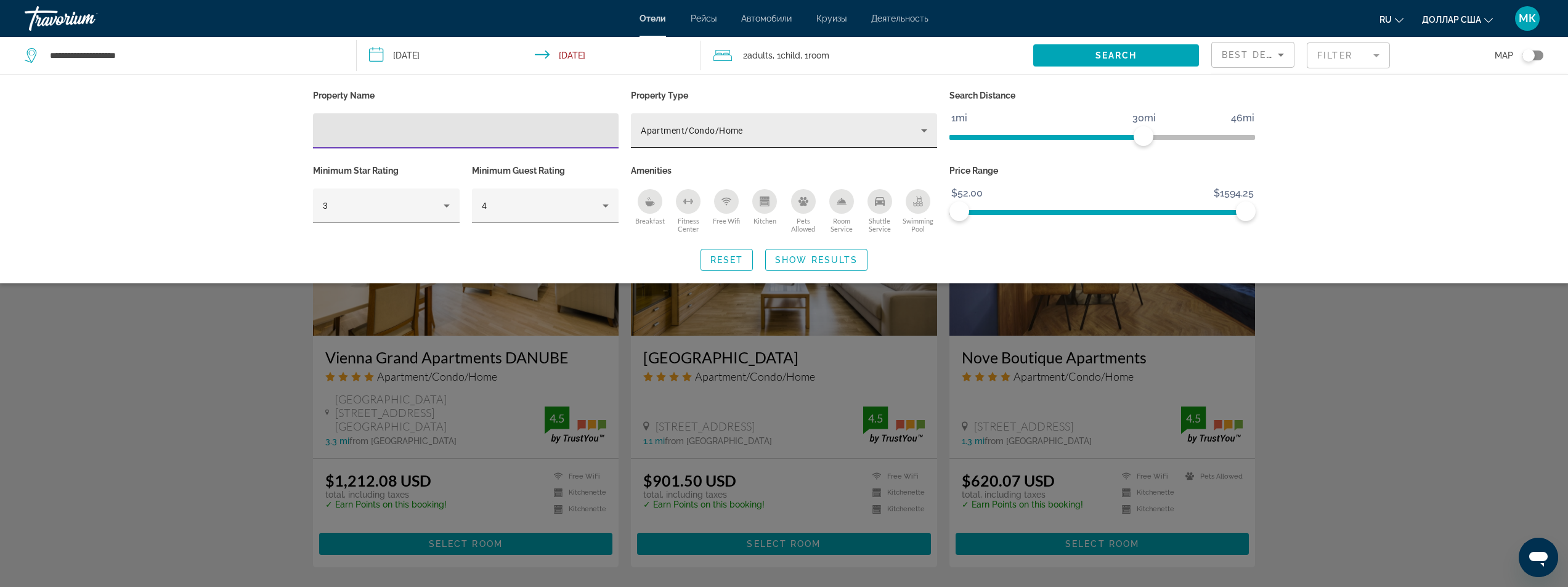
click at [768, 133] on div "Apartment/Condo/Home" at bounding box center [781, 130] width 280 height 15
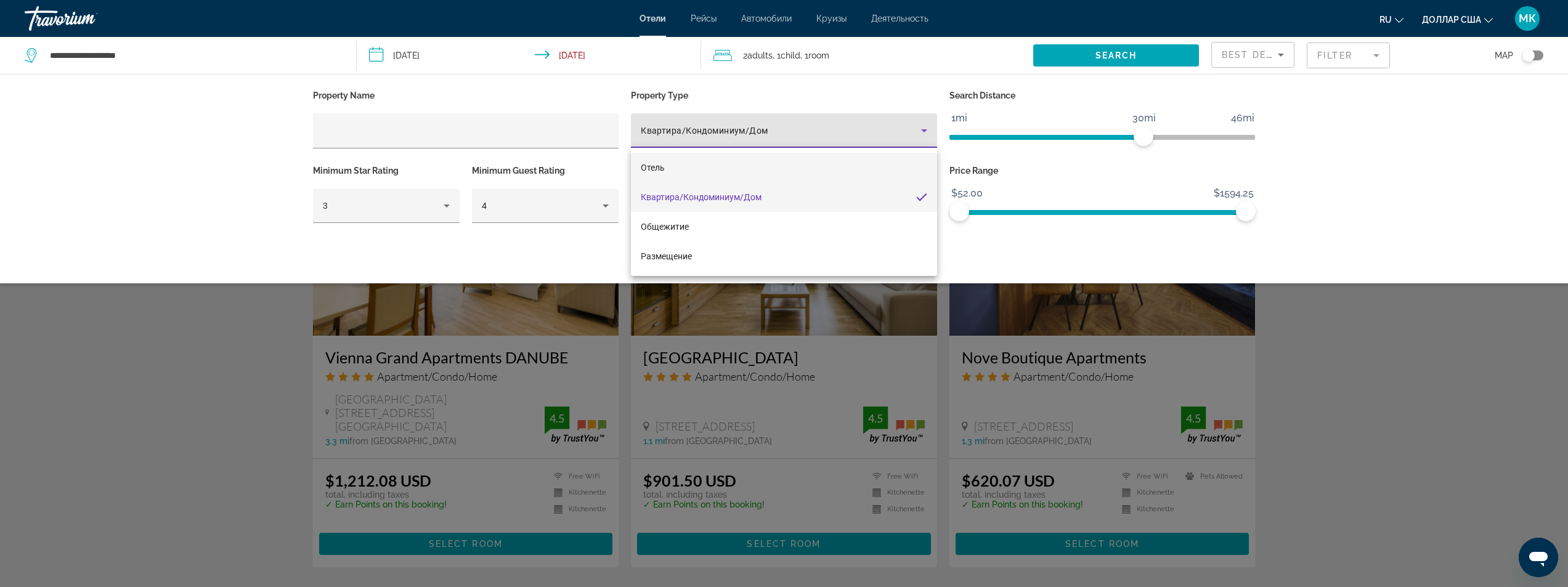
click at [709, 165] on mat-option "Отель" at bounding box center [784, 168] width 306 height 30
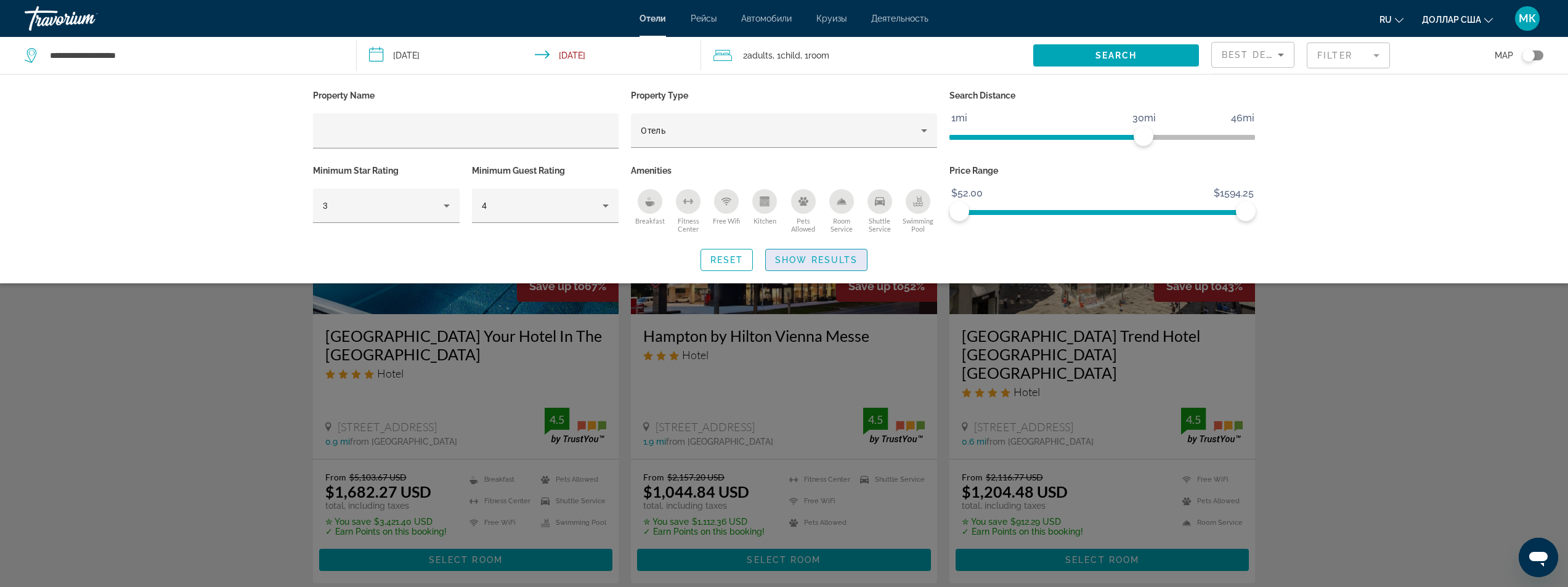
click at [807, 258] on span "Show Results" at bounding box center [816, 260] width 82 height 10
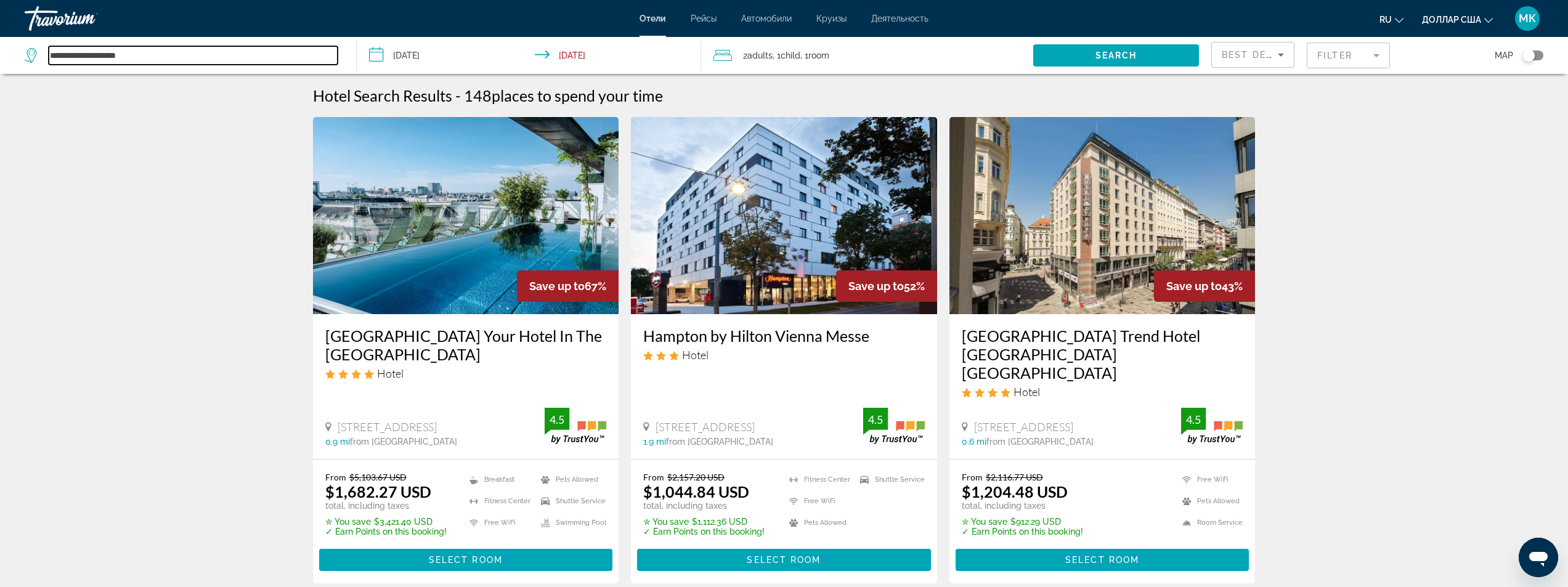
click at [54, 58] on input "**********" at bounding box center [193, 56] width 289 height 18
click at [147, 59] on input "**********" at bounding box center [193, 56] width 289 height 18
type input "*"
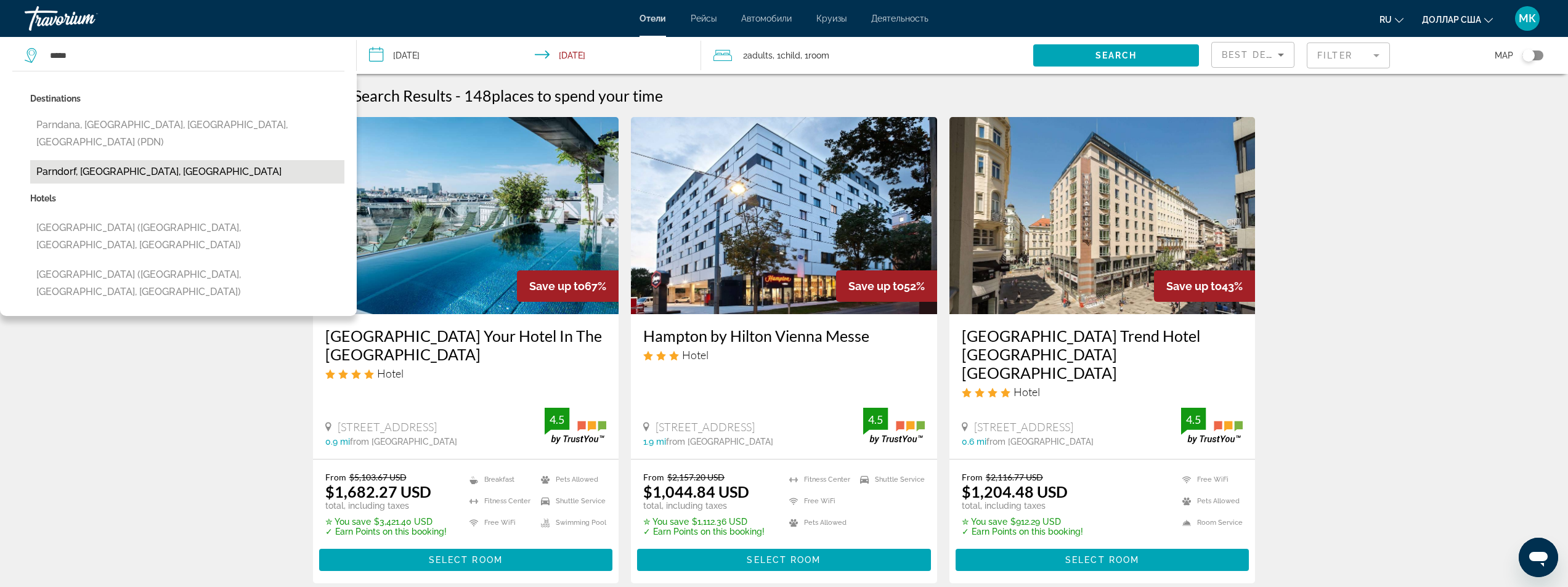
click at [106, 160] on button "Parndorf, [GEOGRAPHIC_DATA], [GEOGRAPHIC_DATA]" at bounding box center [187, 171] width 314 height 23
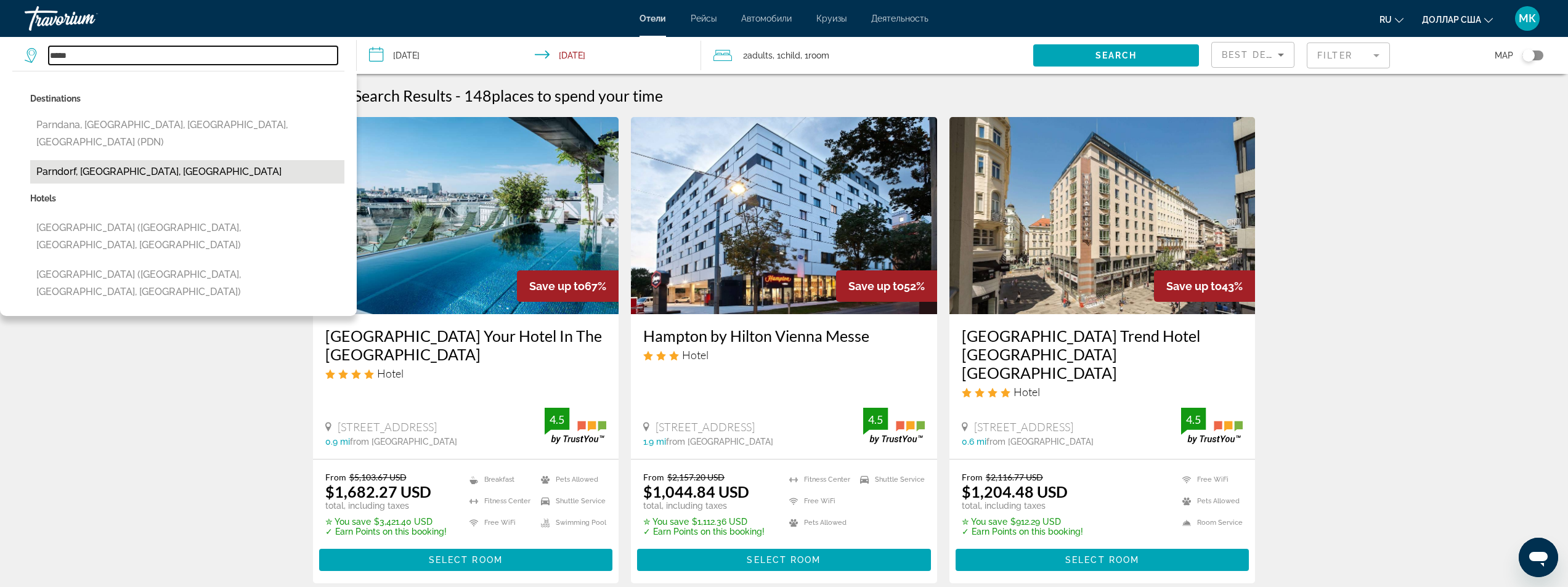
type input "**********"
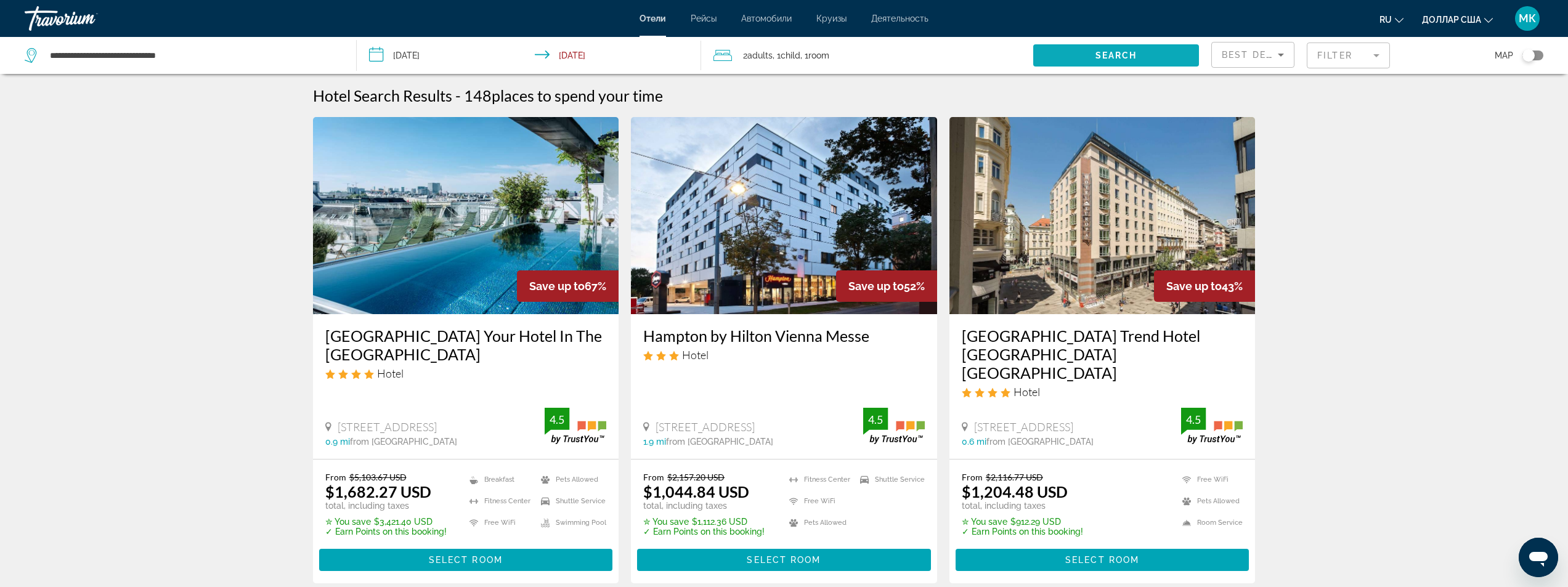
click at [1095, 51] on span "Search" at bounding box center [1116, 56] width 42 height 10
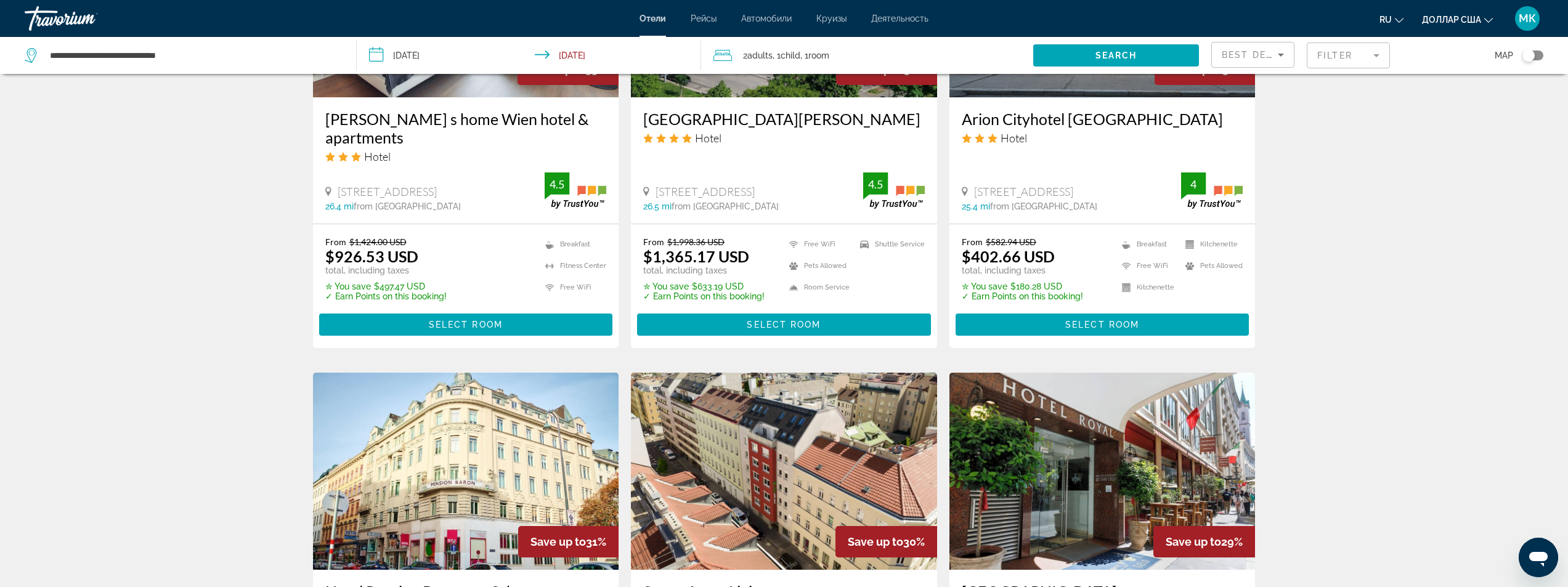
scroll to position [1108, 0]
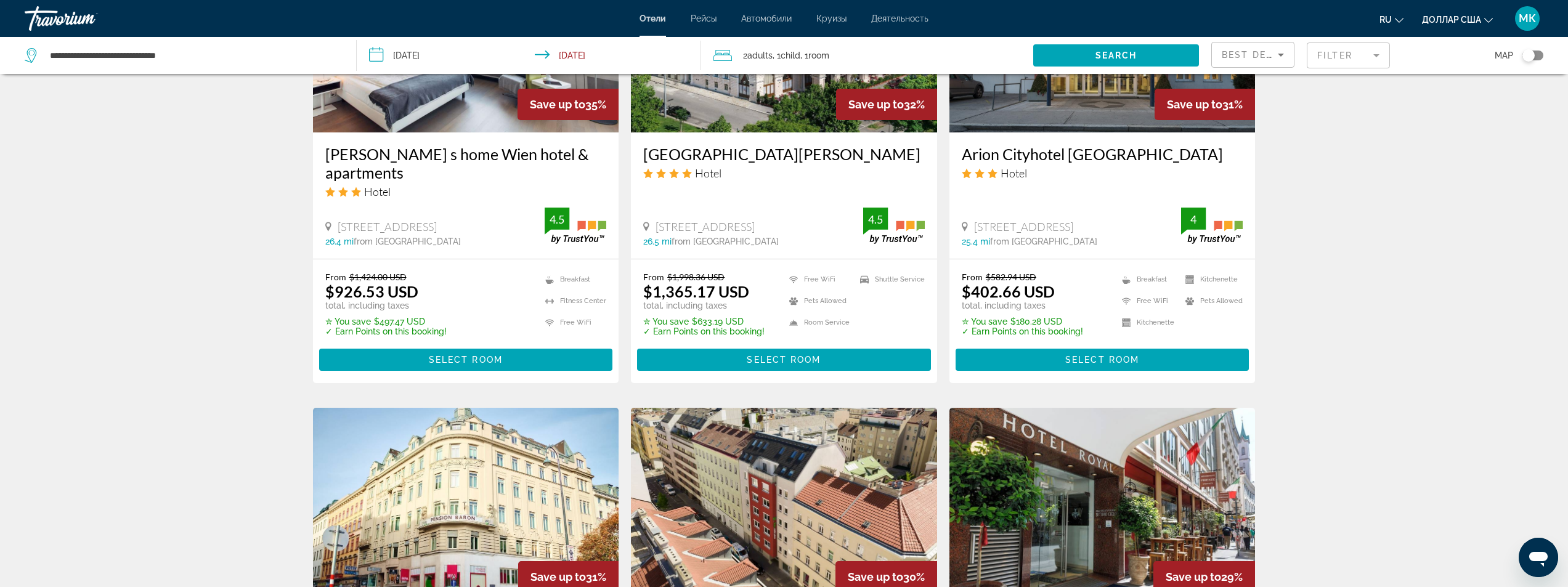
click at [1343, 51] on mat-form-field "Filter" at bounding box center [1348, 55] width 83 height 26
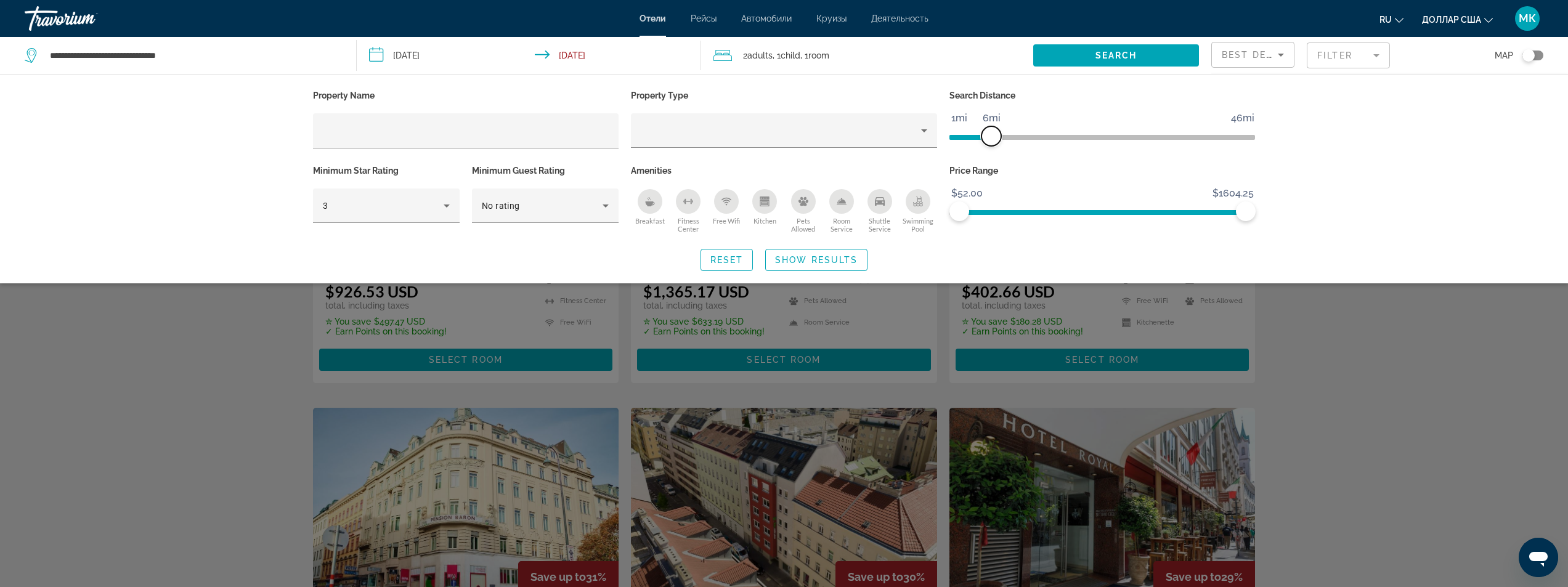
drag, startPoint x: 1143, startPoint y: 130, endPoint x: 988, endPoint y: 141, distance: 155.4
click at [988, 141] on span "ngx-slider" at bounding box center [991, 136] width 20 height 20
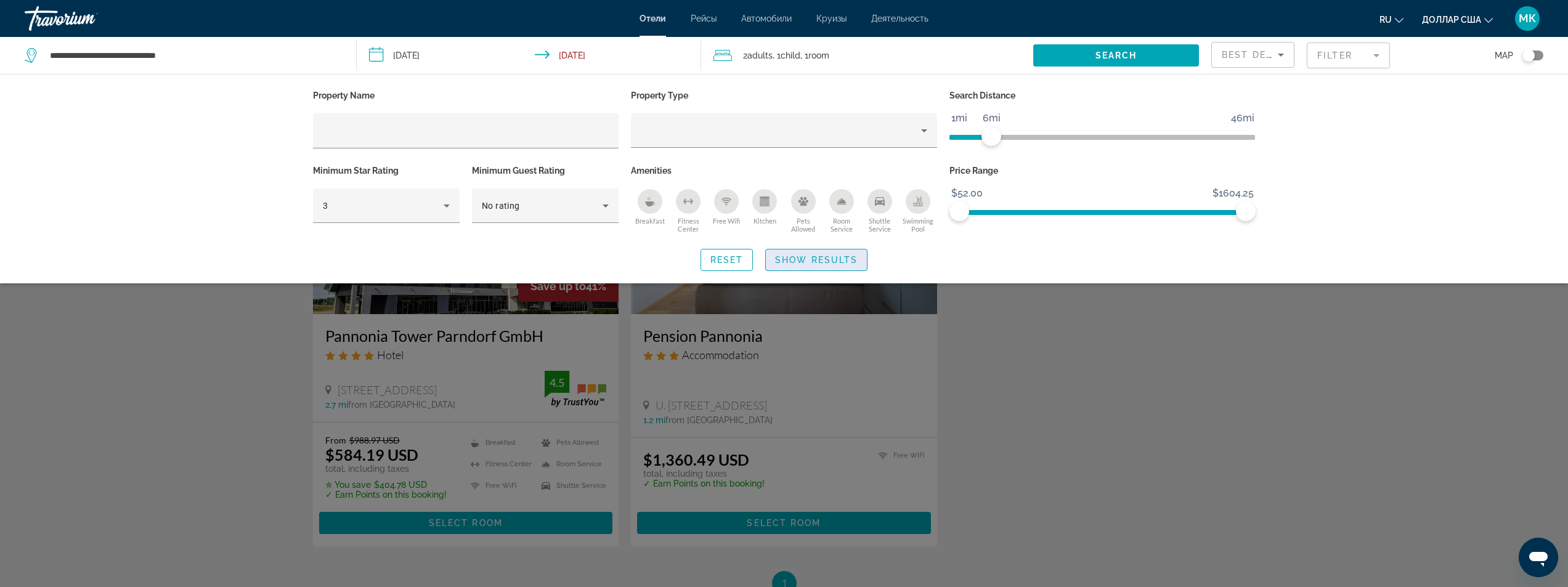
click at [811, 259] on span "Show Results" at bounding box center [816, 260] width 82 height 10
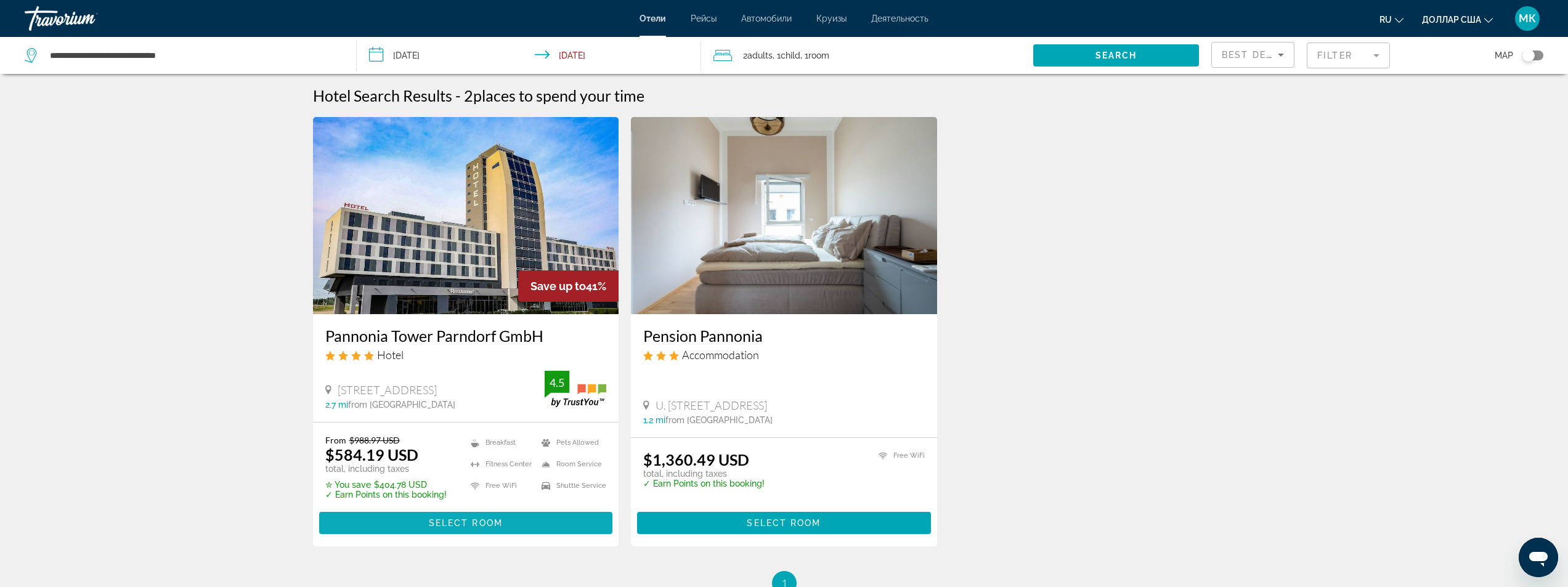
click at [480, 522] on span "Select Room" at bounding box center [466, 523] width 74 height 10
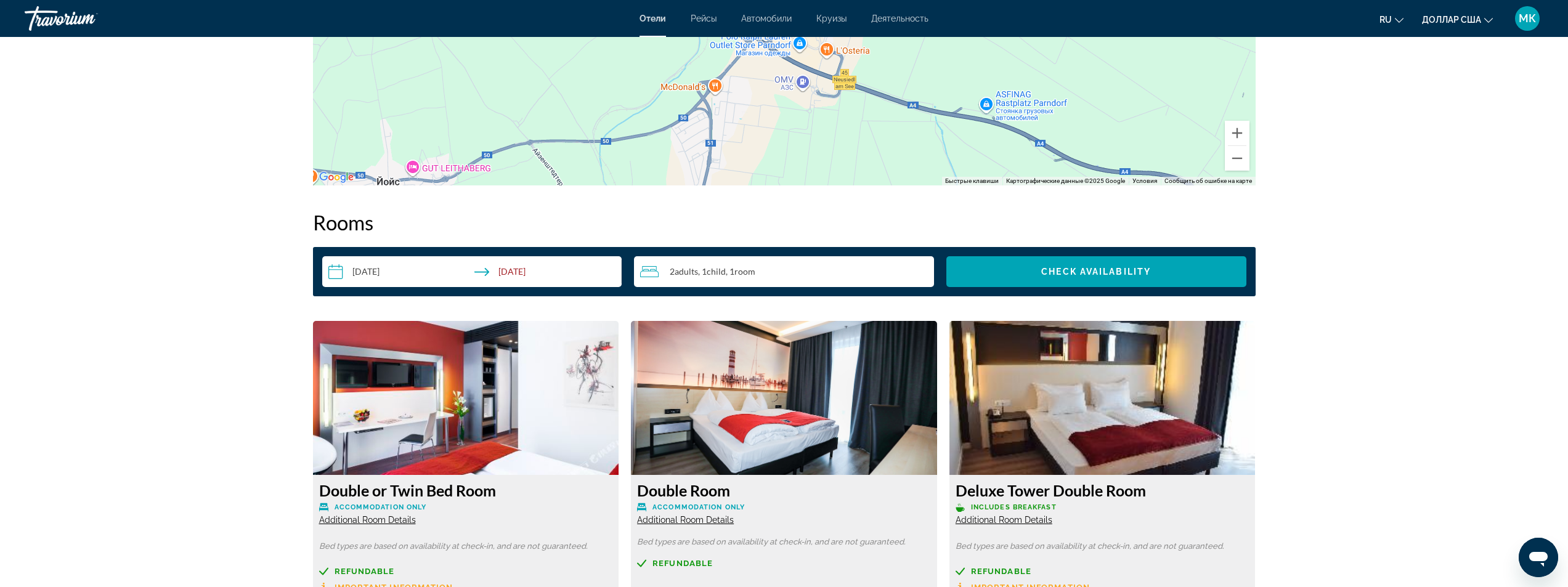
scroll to position [1293, 0]
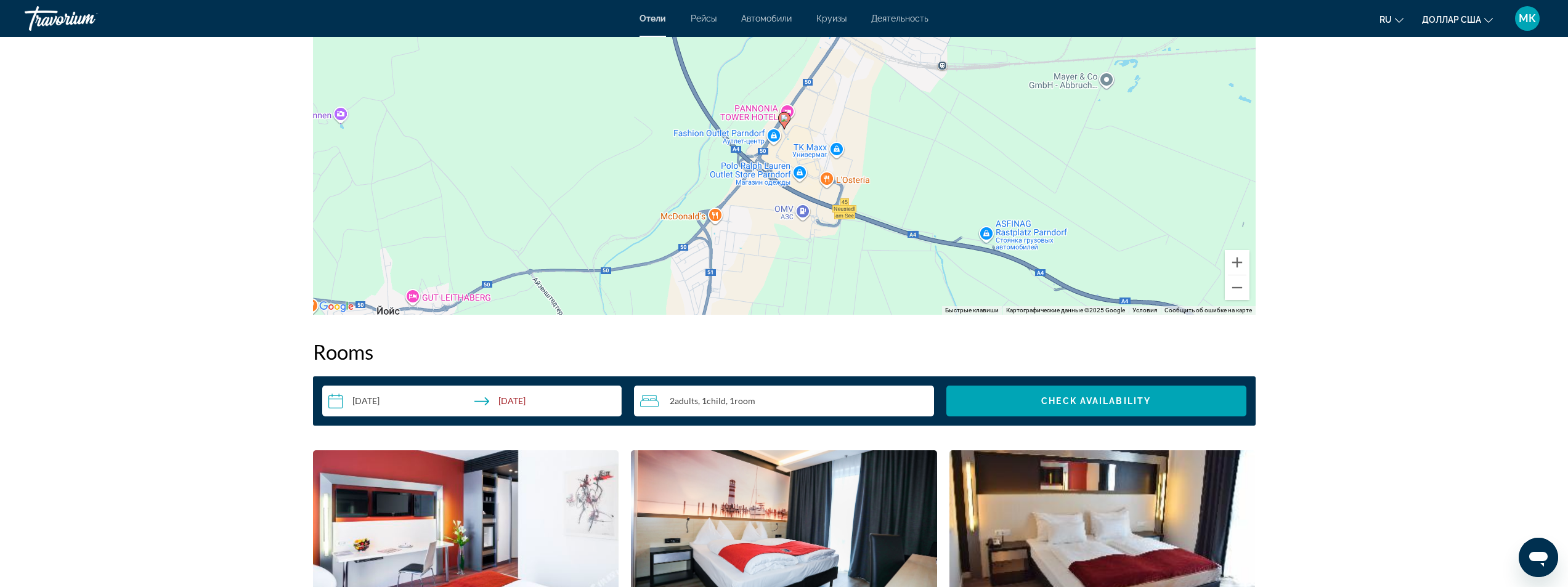
click at [727, 406] on div "2 Adult Adults , 1 Child Children , 1 Room rooms" at bounding box center [787, 400] width 294 height 15
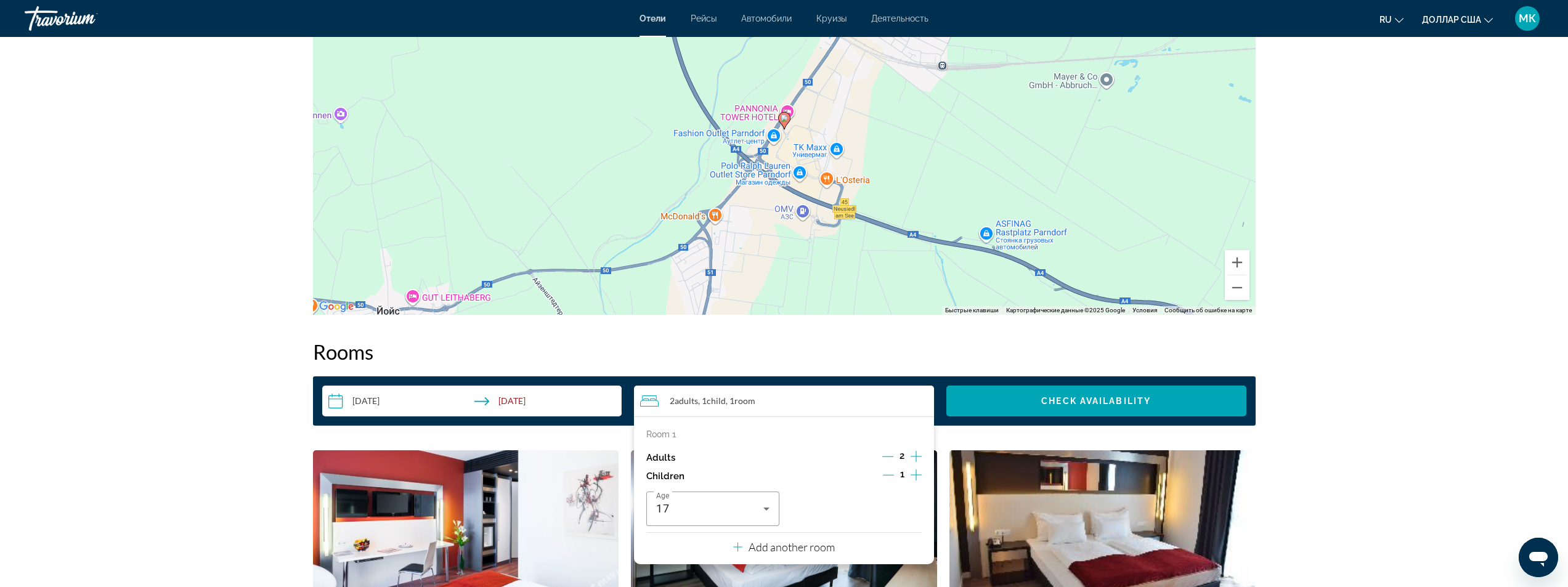
click at [887, 474] on icon "Decrement children" at bounding box center [888, 474] width 11 height 11
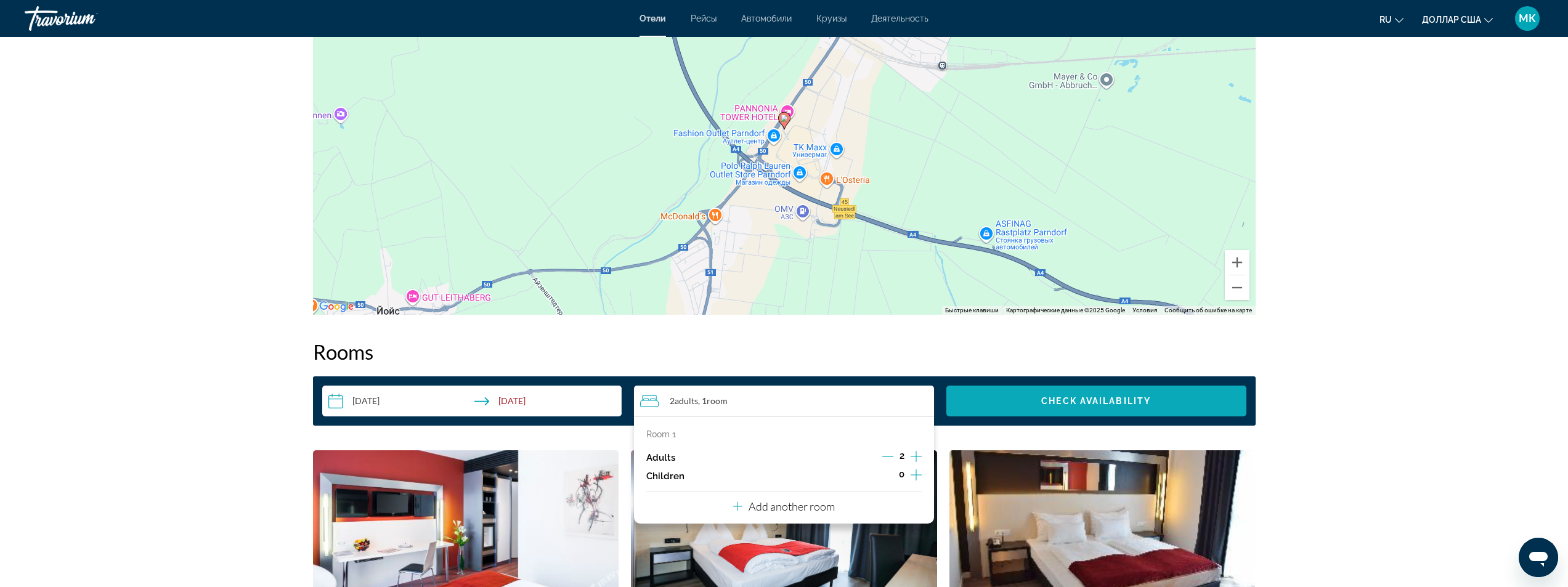
click at [1050, 397] on span "Check Availability" at bounding box center [1096, 400] width 110 height 10
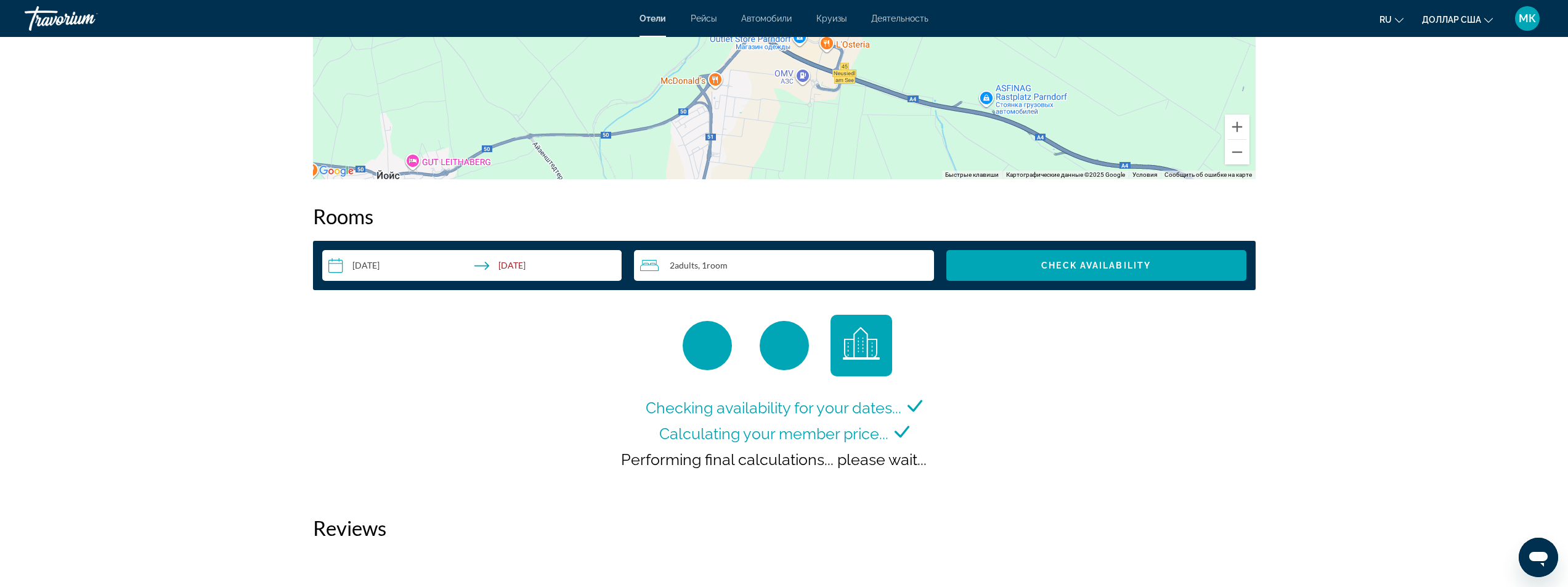
scroll to position [1373, 0]
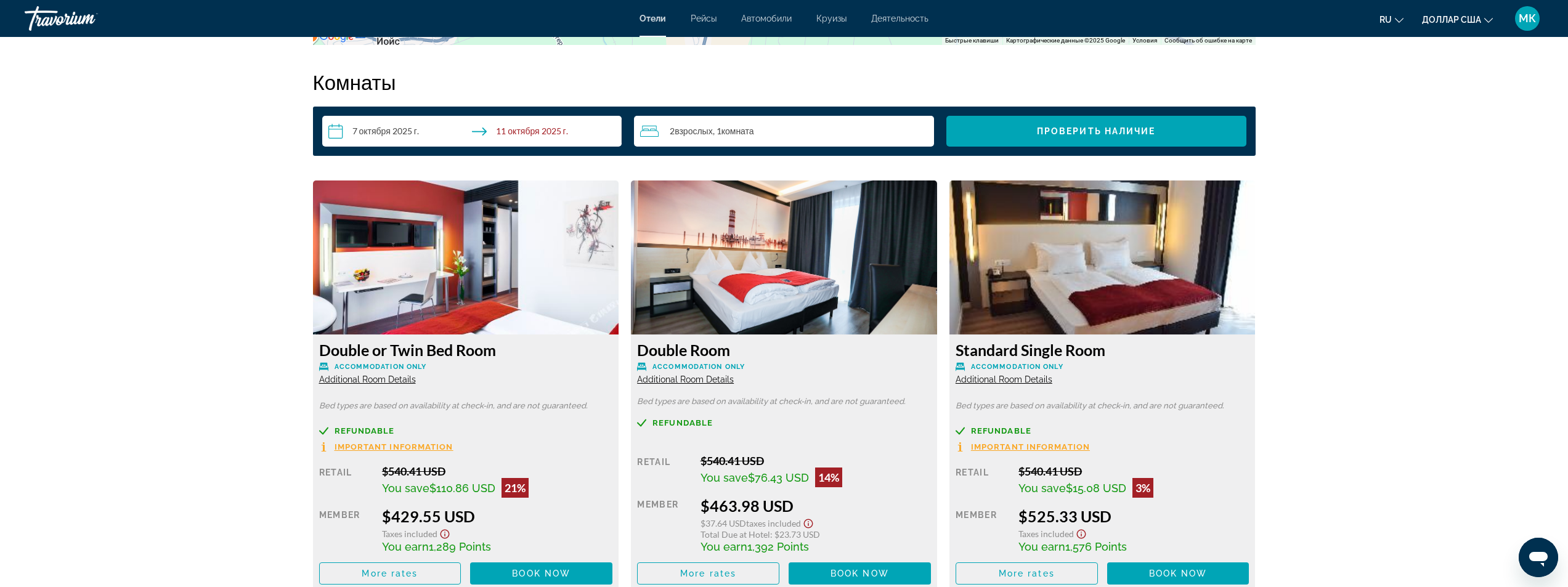
scroll to position [1662, 0]
